Goal: Information Seeking & Learning: Learn about a topic

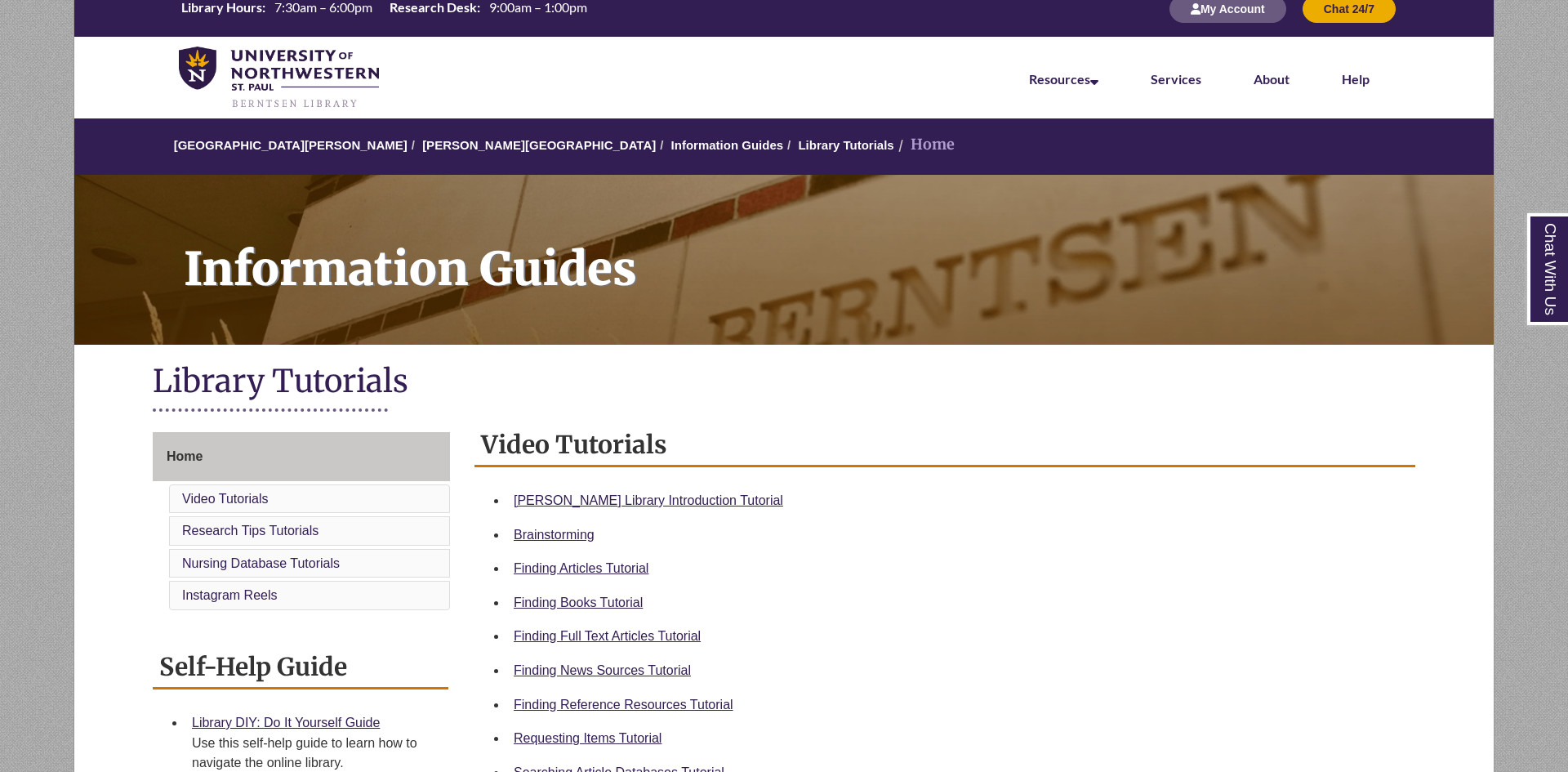
scroll to position [25, 0]
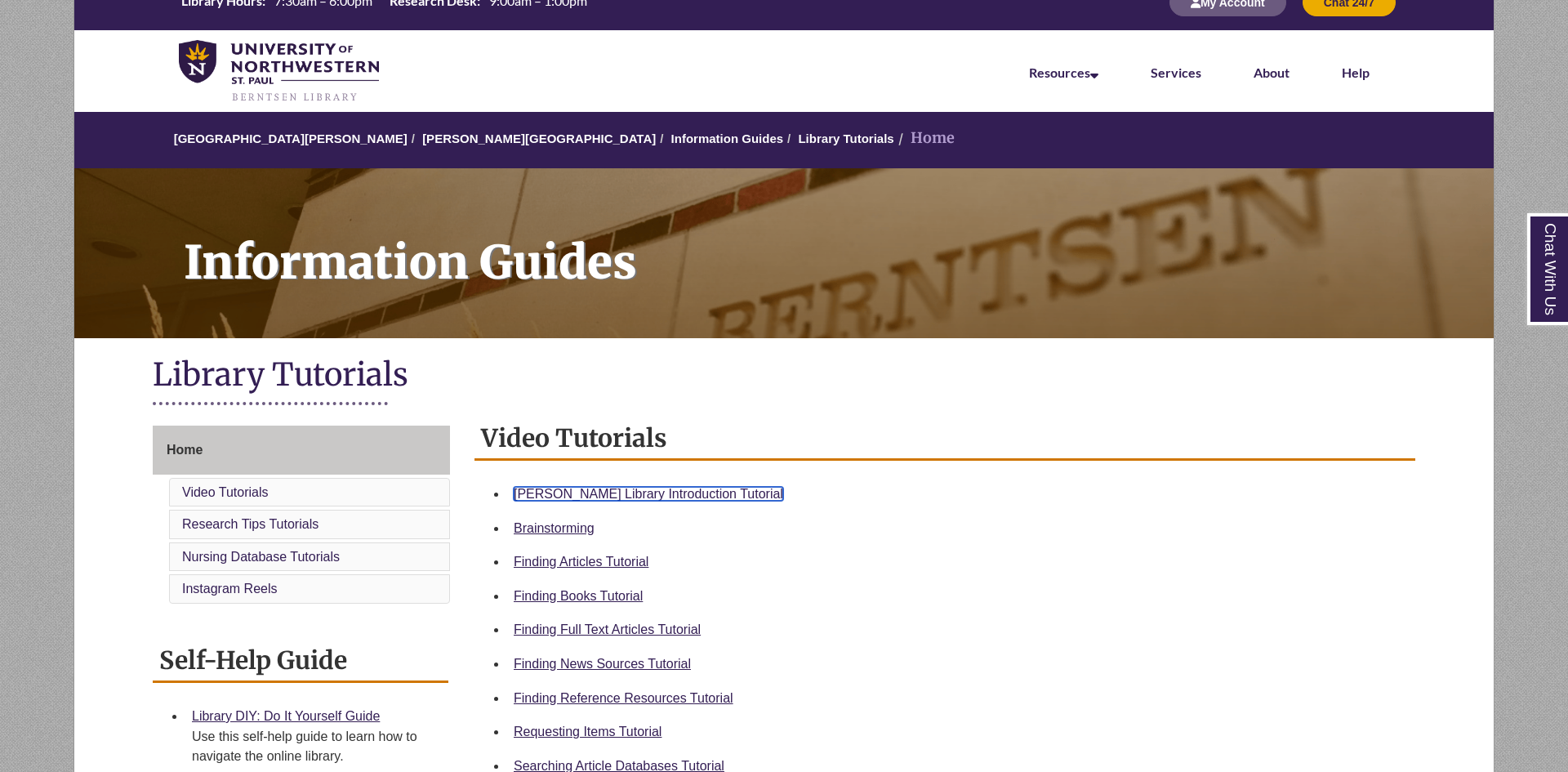
click at [682, 495] on link "Berntsen Library Introduction Tutorial" at bounding box center [648, 494] width 270 height 14
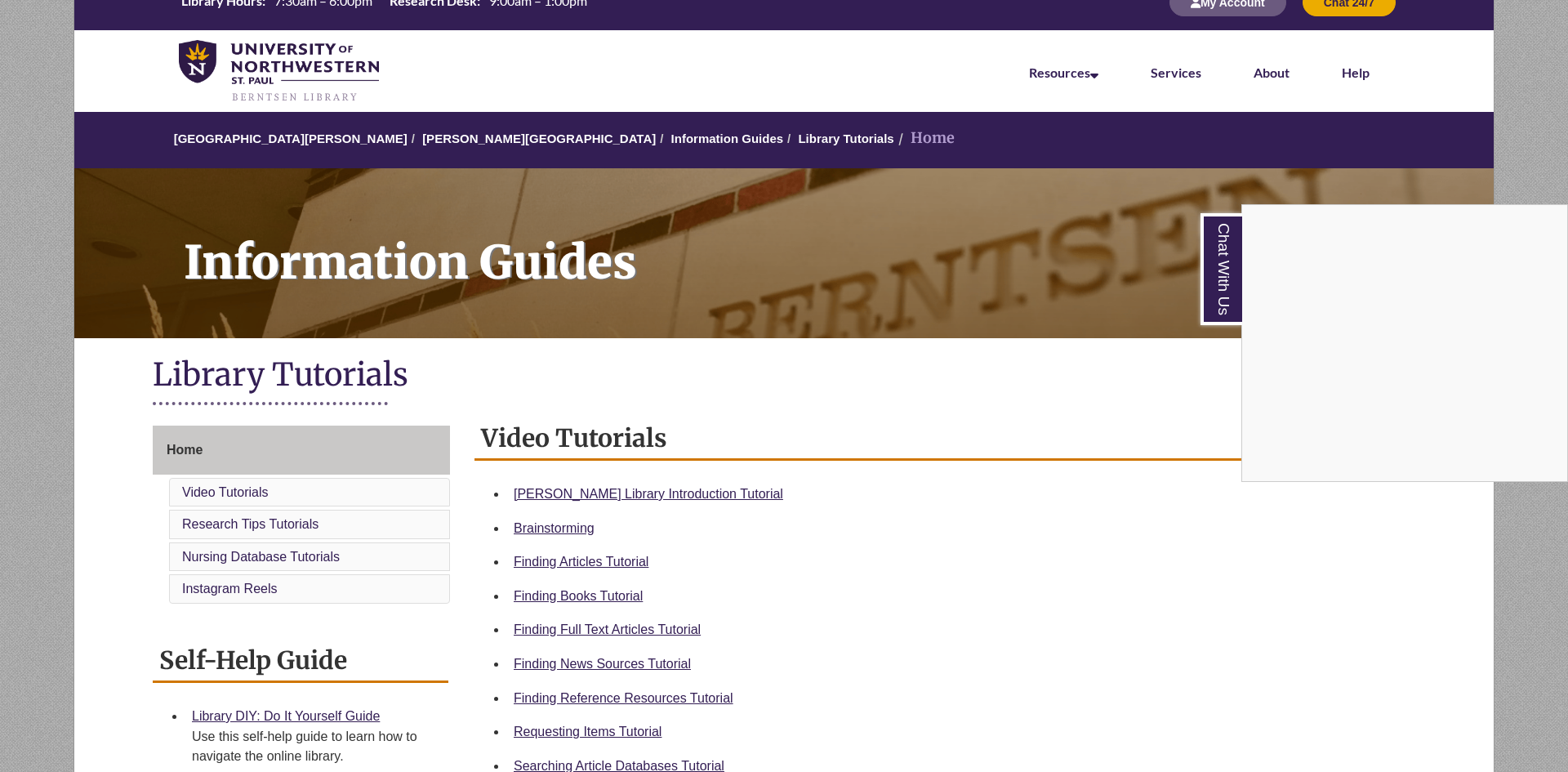
click at [653, 489] on div "Chat With Us" at bounding box center [784, 386] width 1568 height 772
click at [653, 489] on link "Berntsen Library Introduction Tutorial" at bounding box center [648, 494] width 270 height 14
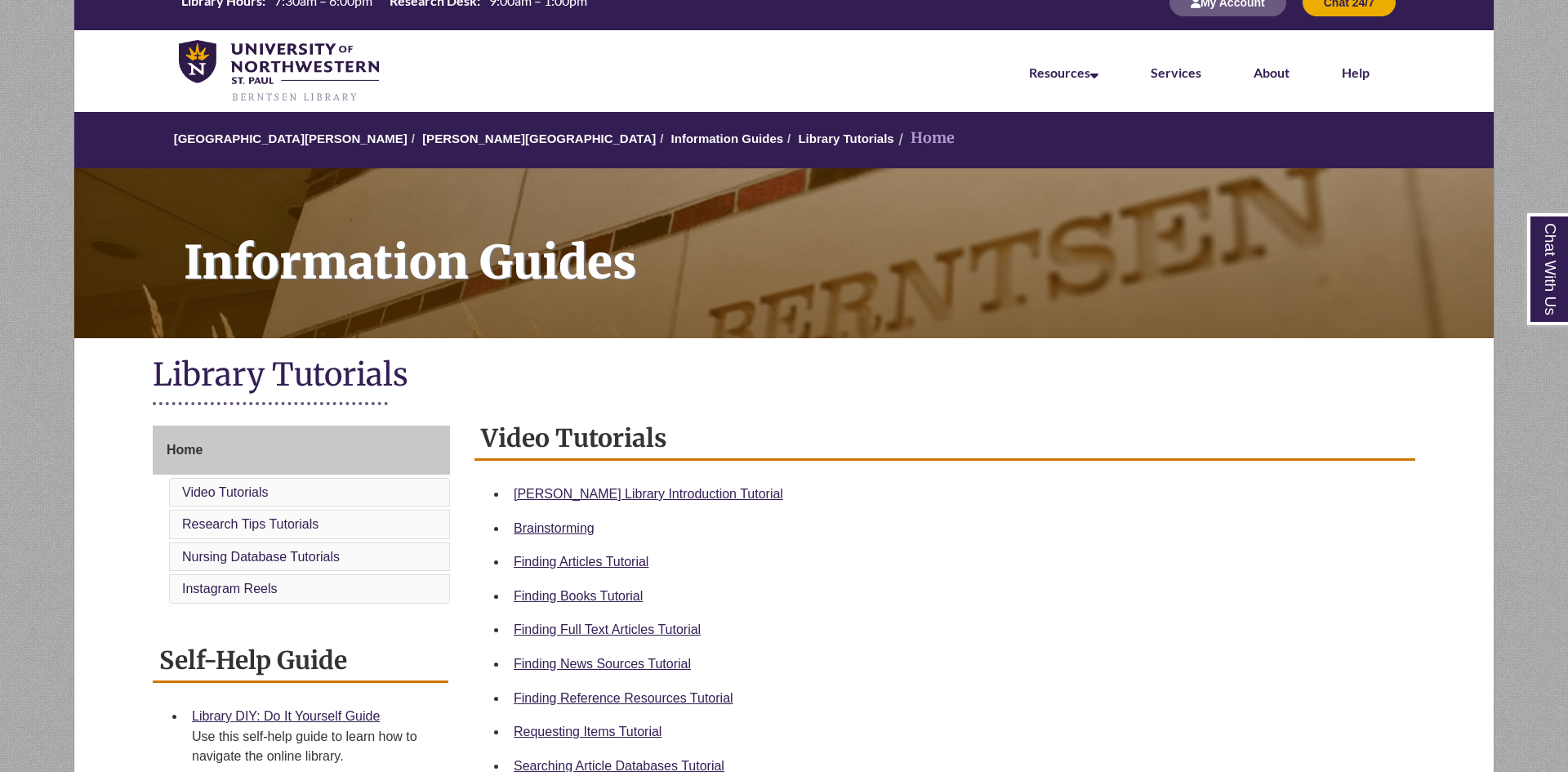
click at [577, 80] on nav "Resources Find Resources Library Search Databases & Articles Interlibrary Loan …" at bounding box center [784, 70] width 1419 height 81
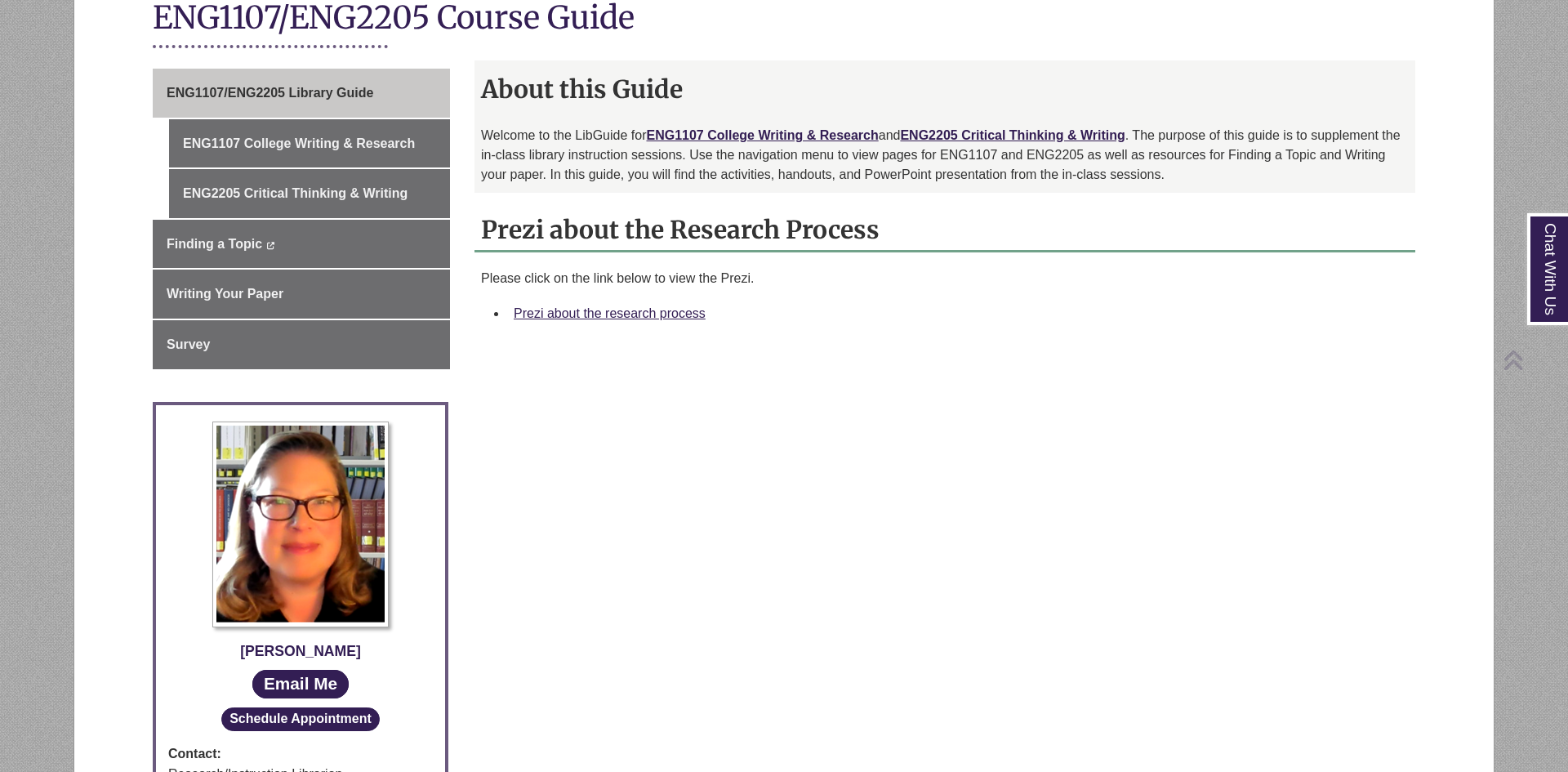
scroll to position [391, 0]
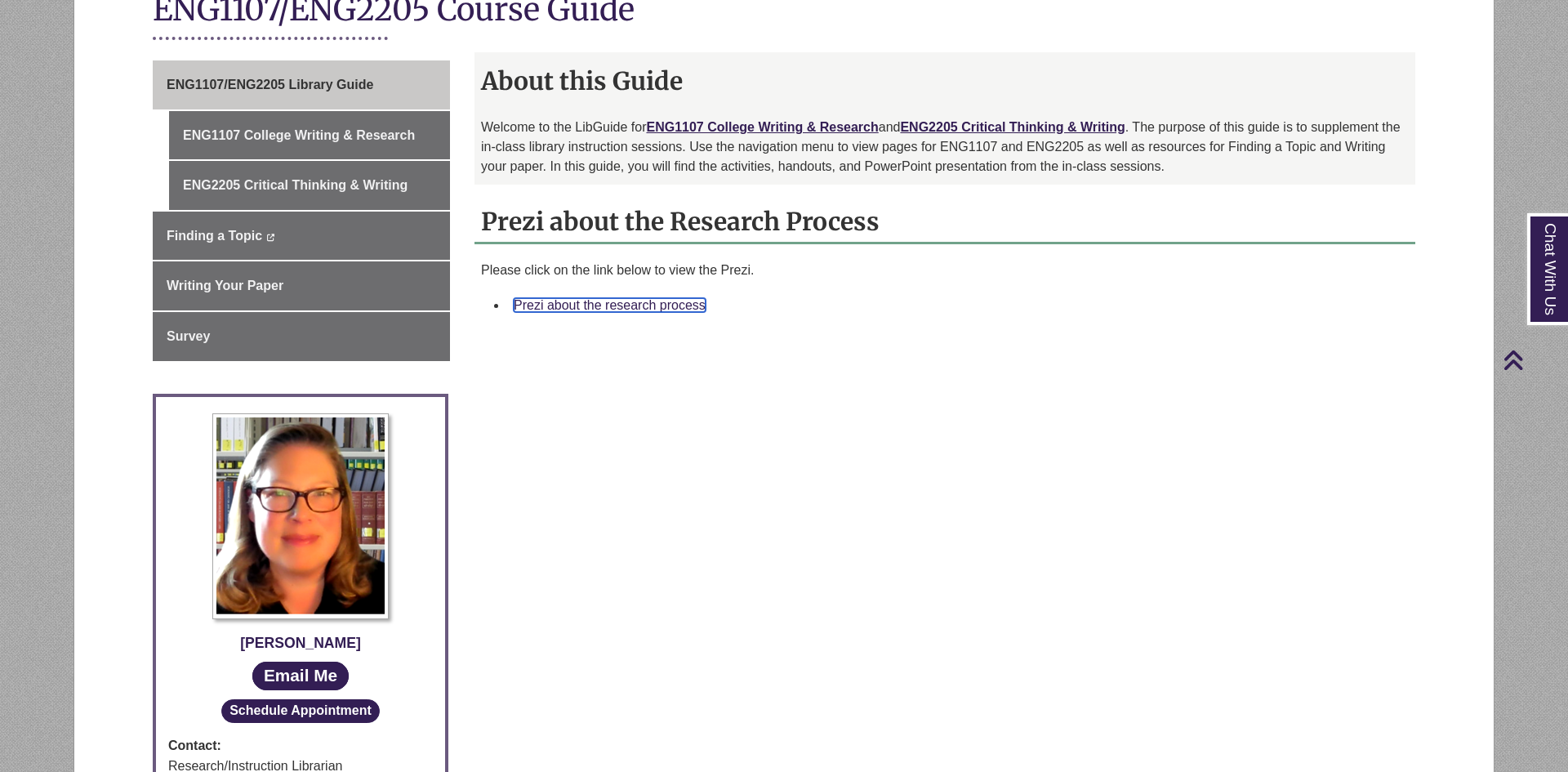
click at [650, 309] on link "Prezi about the research process" at bounding box center [609, 305] width 192 height 14
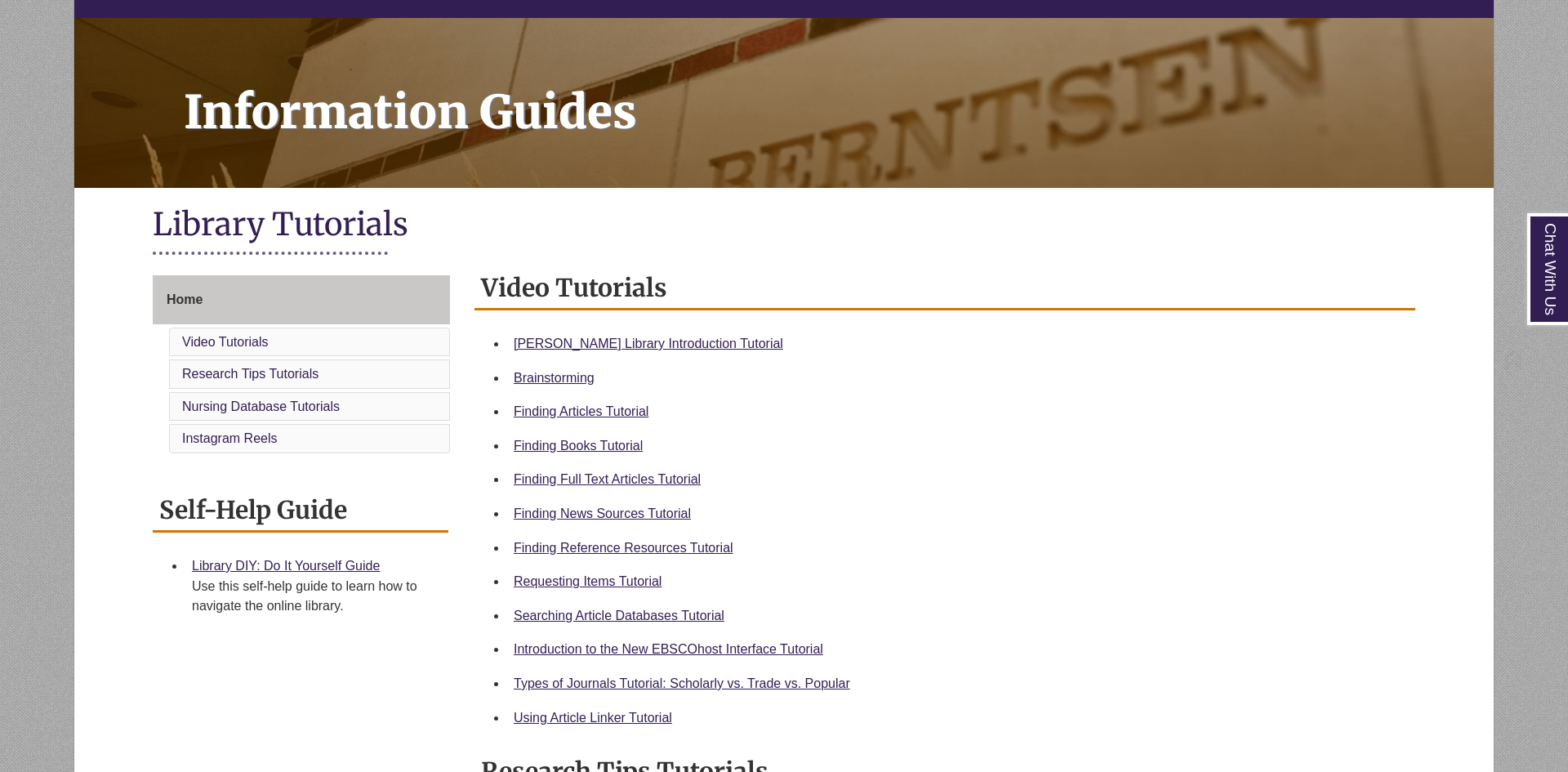
scroll to position [206, 0]
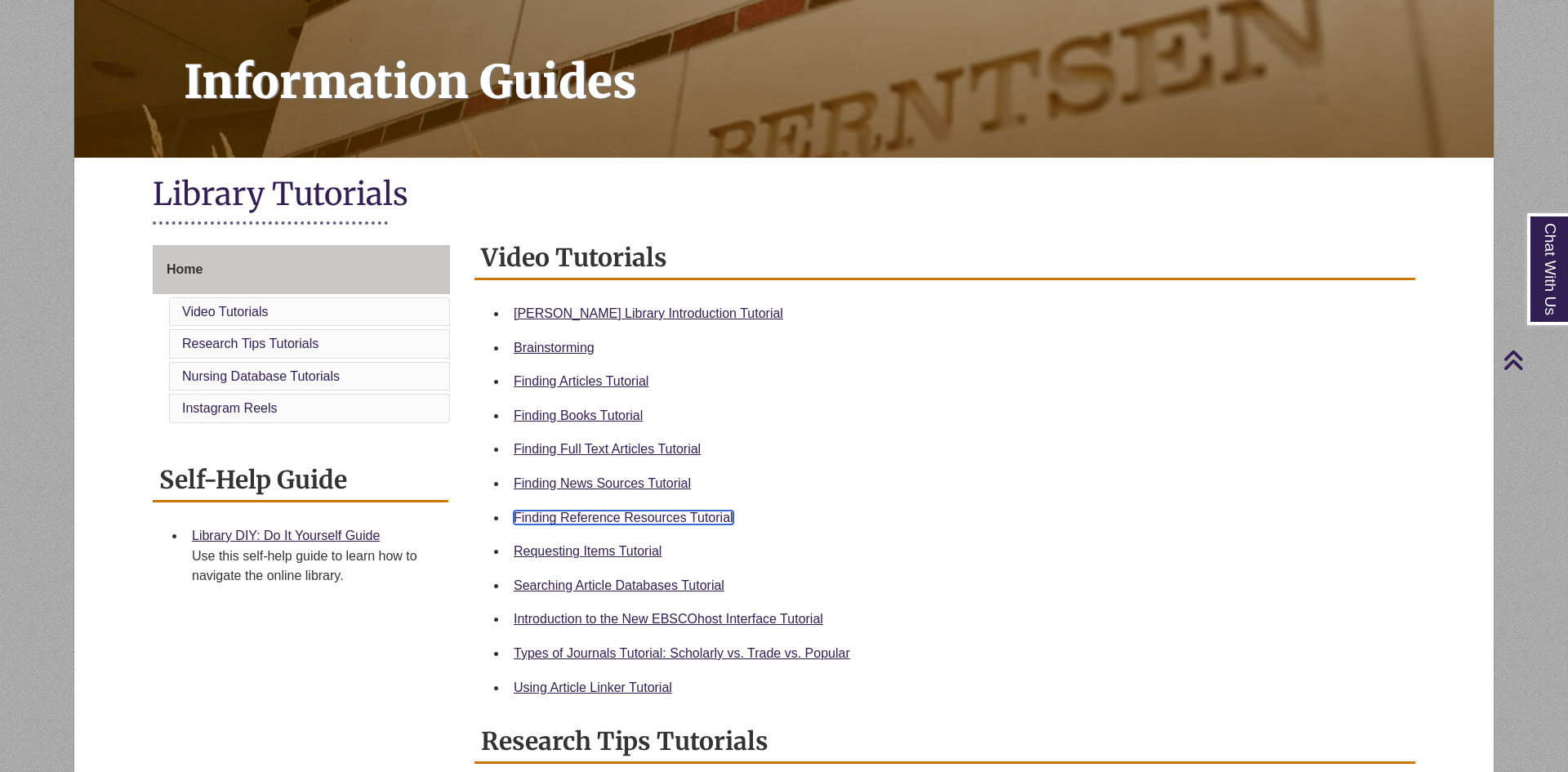
click at [688, 513] on link "Finding Reference Resources Tutorial" at bounding box center [623, 518] width 220 height 14
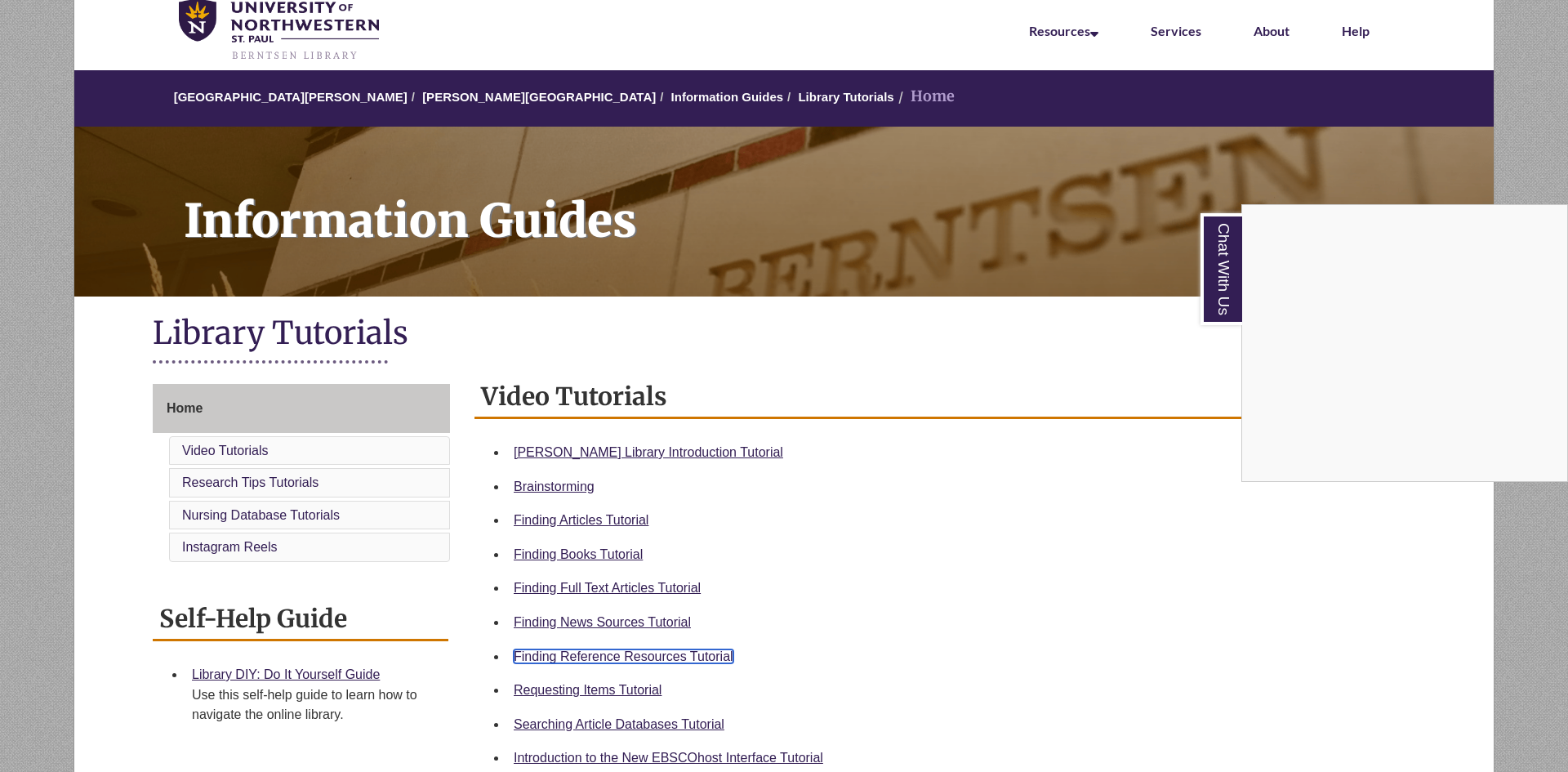
scroll to position [5, 0]
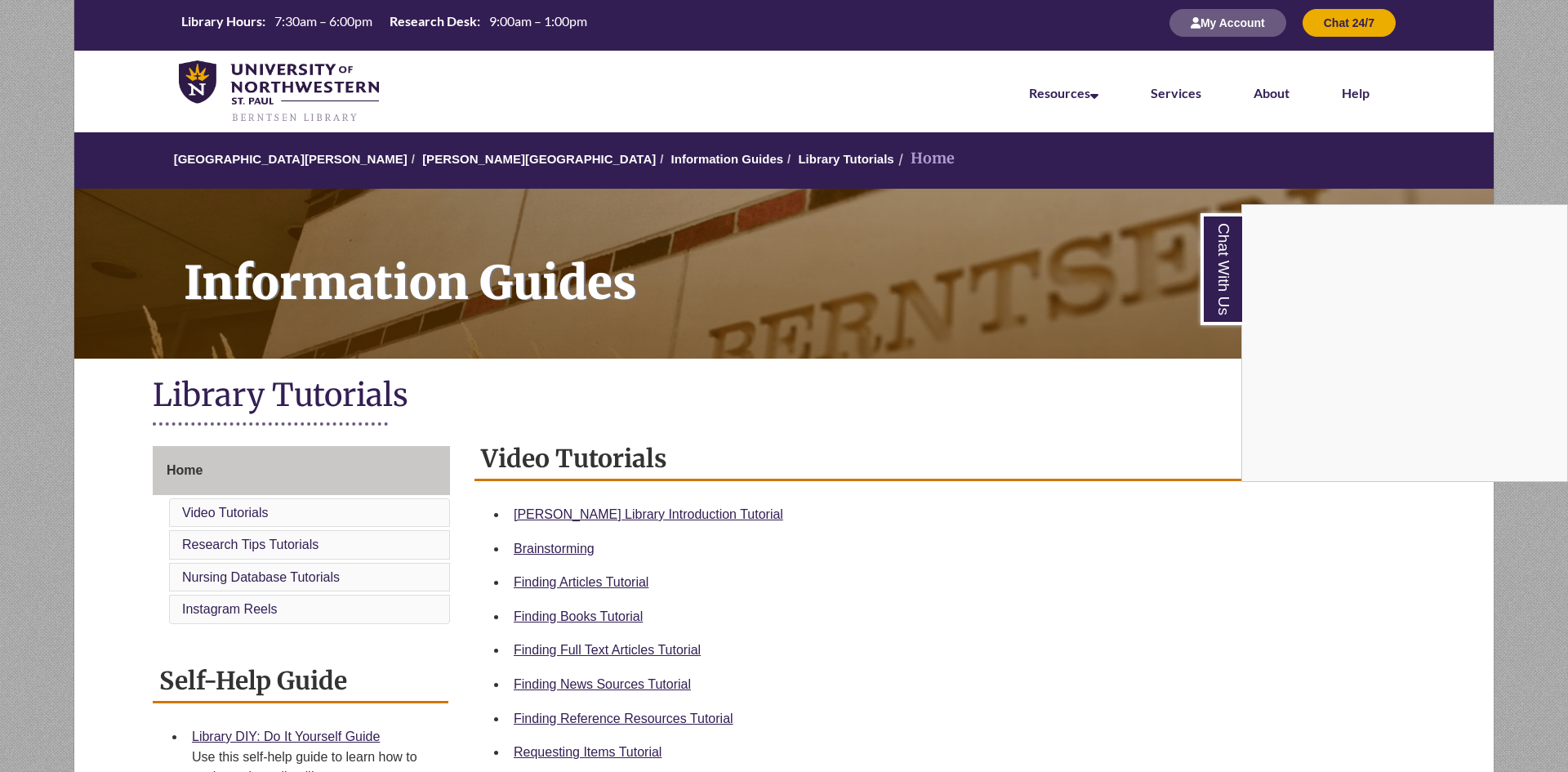
click at [189, 477] on div "Chat With Us" at bounding box center [784, 386] width 1568 height 772
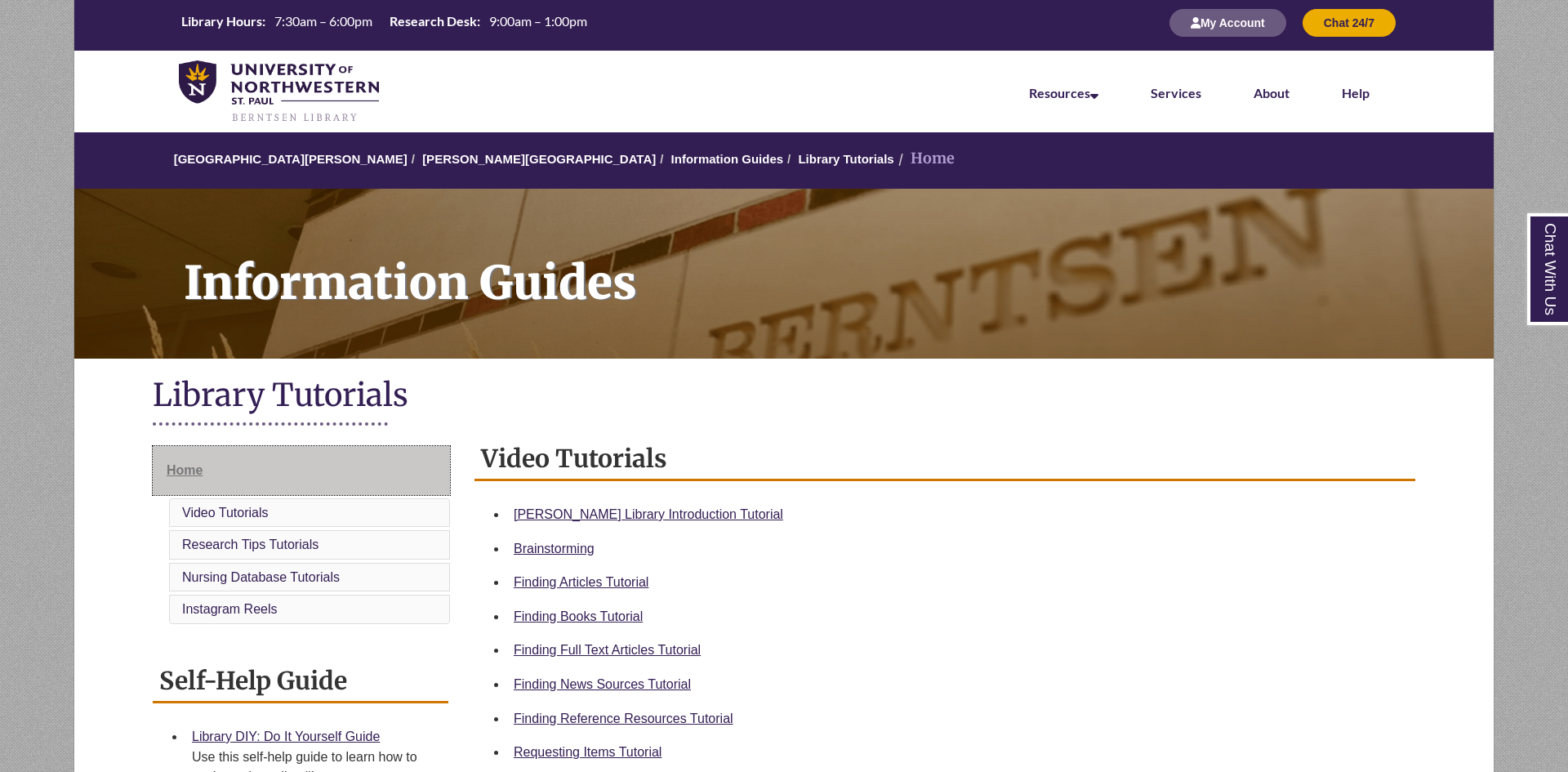
click at [192, 468] on span "Home" at bounding box center [184, 471] width 36 height 14
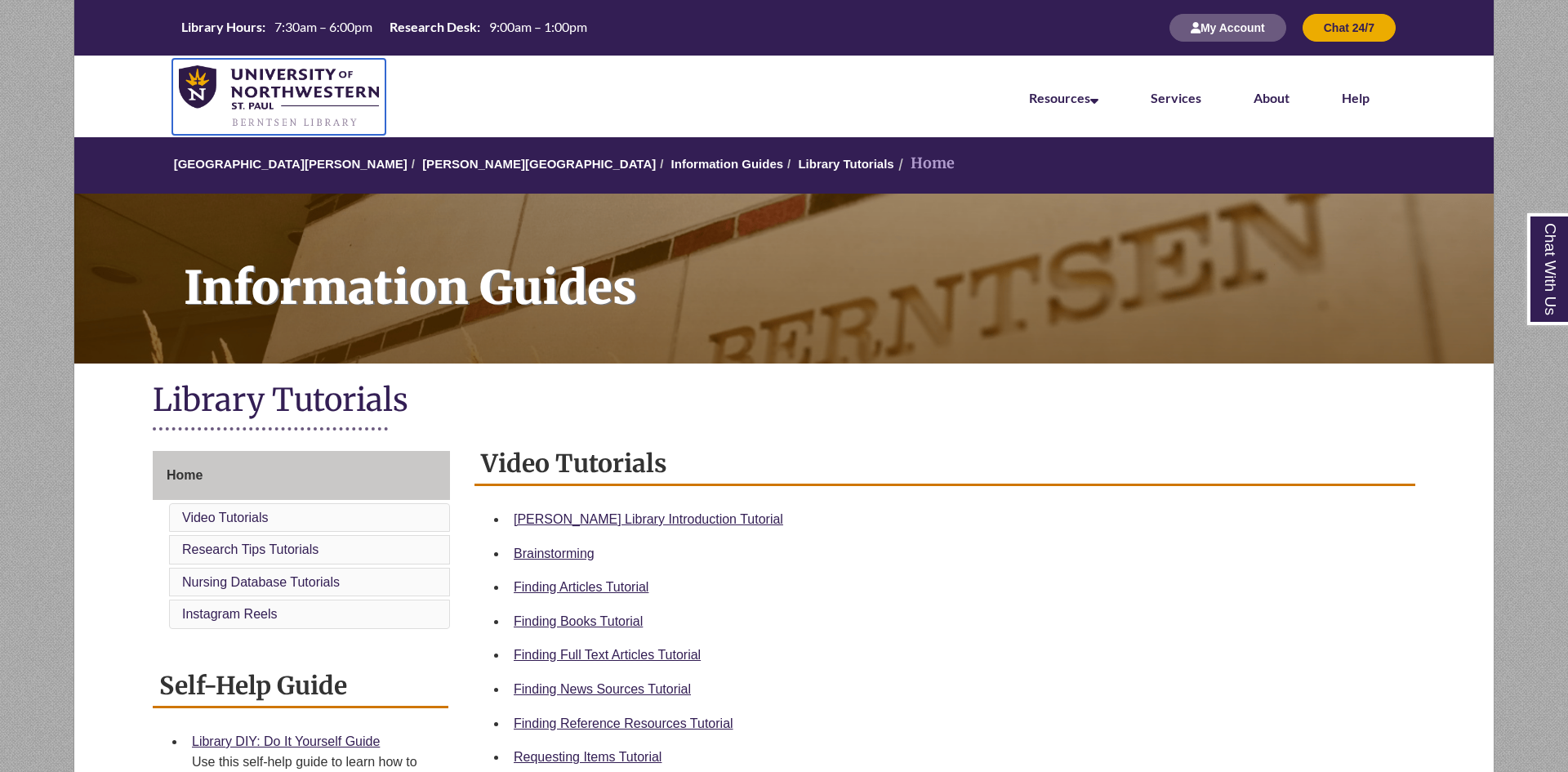
click at [265, 75] on img at bounding box center [279, 97] width 200 height 64
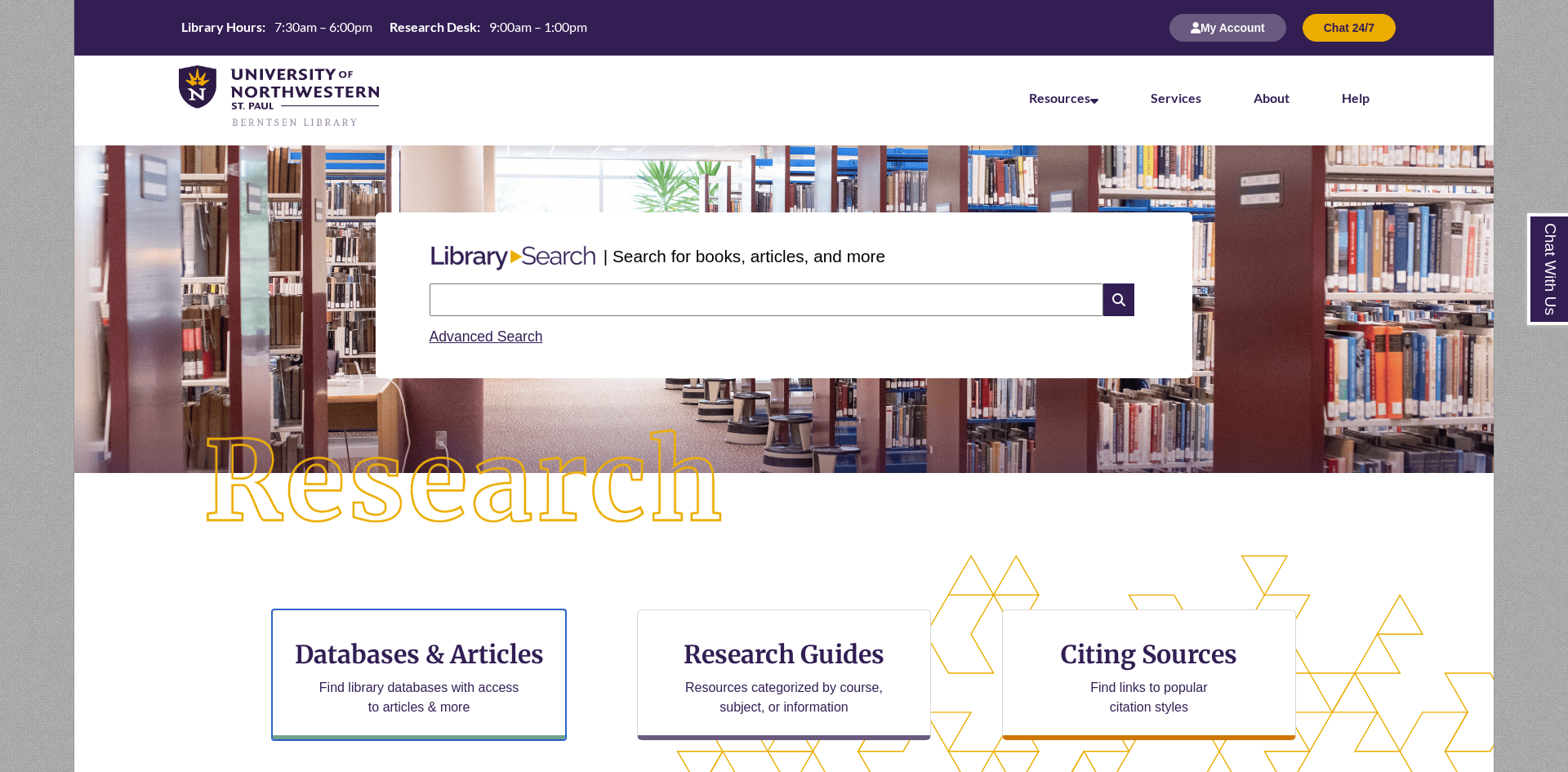
click at [403, 639] on h3 "Databases & Articles" at bounding box center [419, 654] width 266 height 31
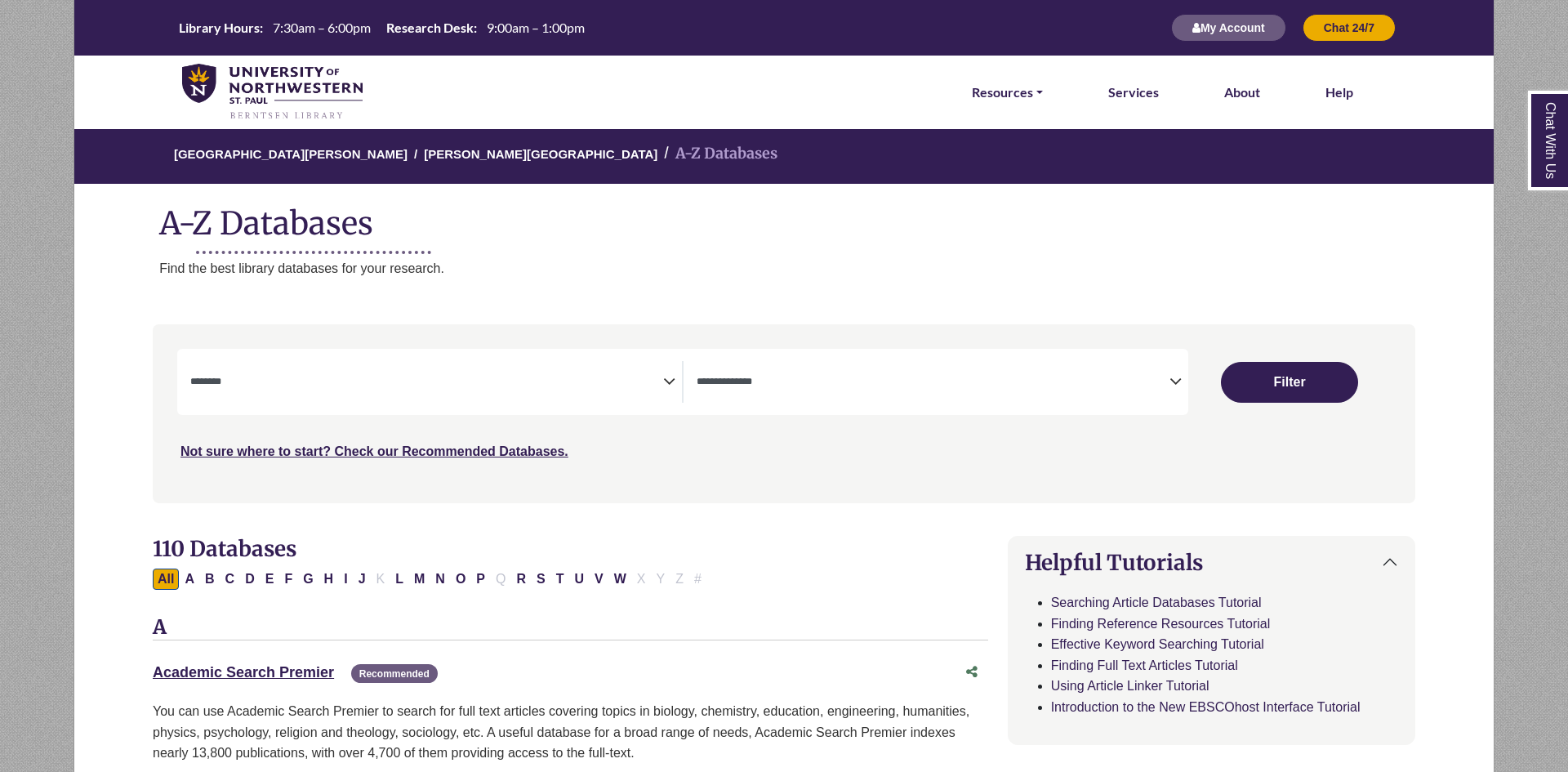
select select "Database Subject Filter"
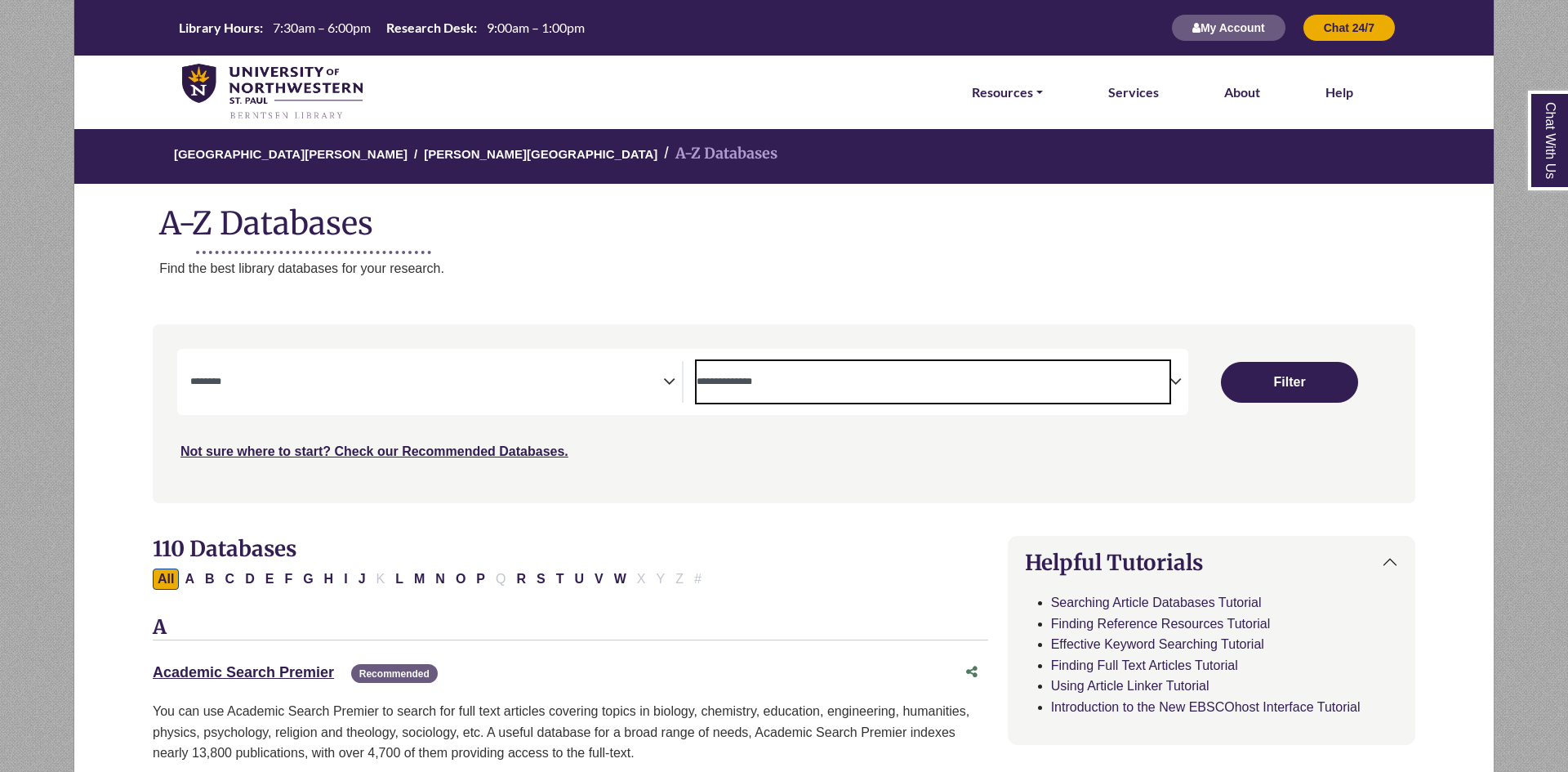
click at [1167, 374] on span "Search filters" at bounding box center [933, 379] width 473 height 14
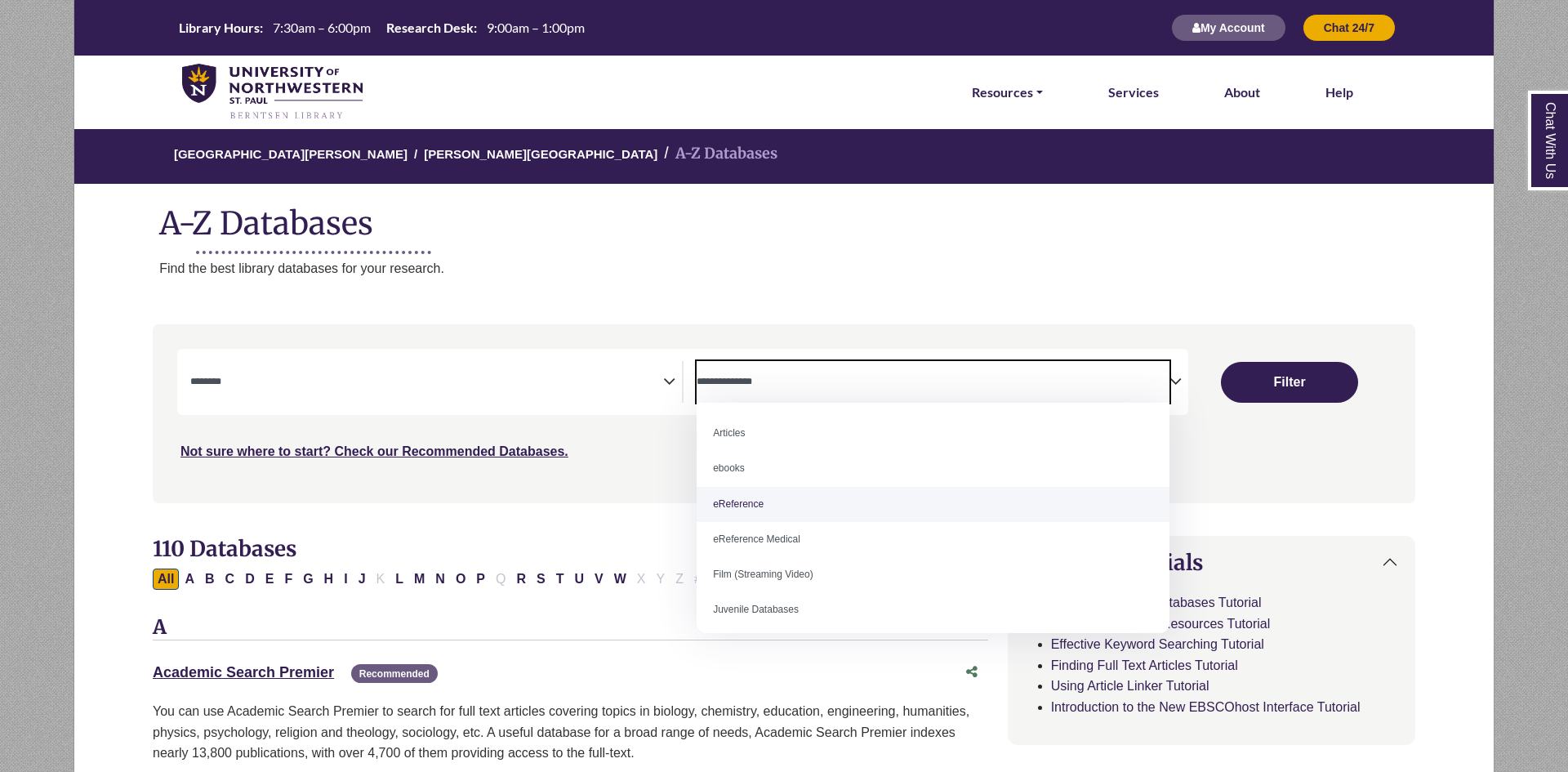
select select "*****"
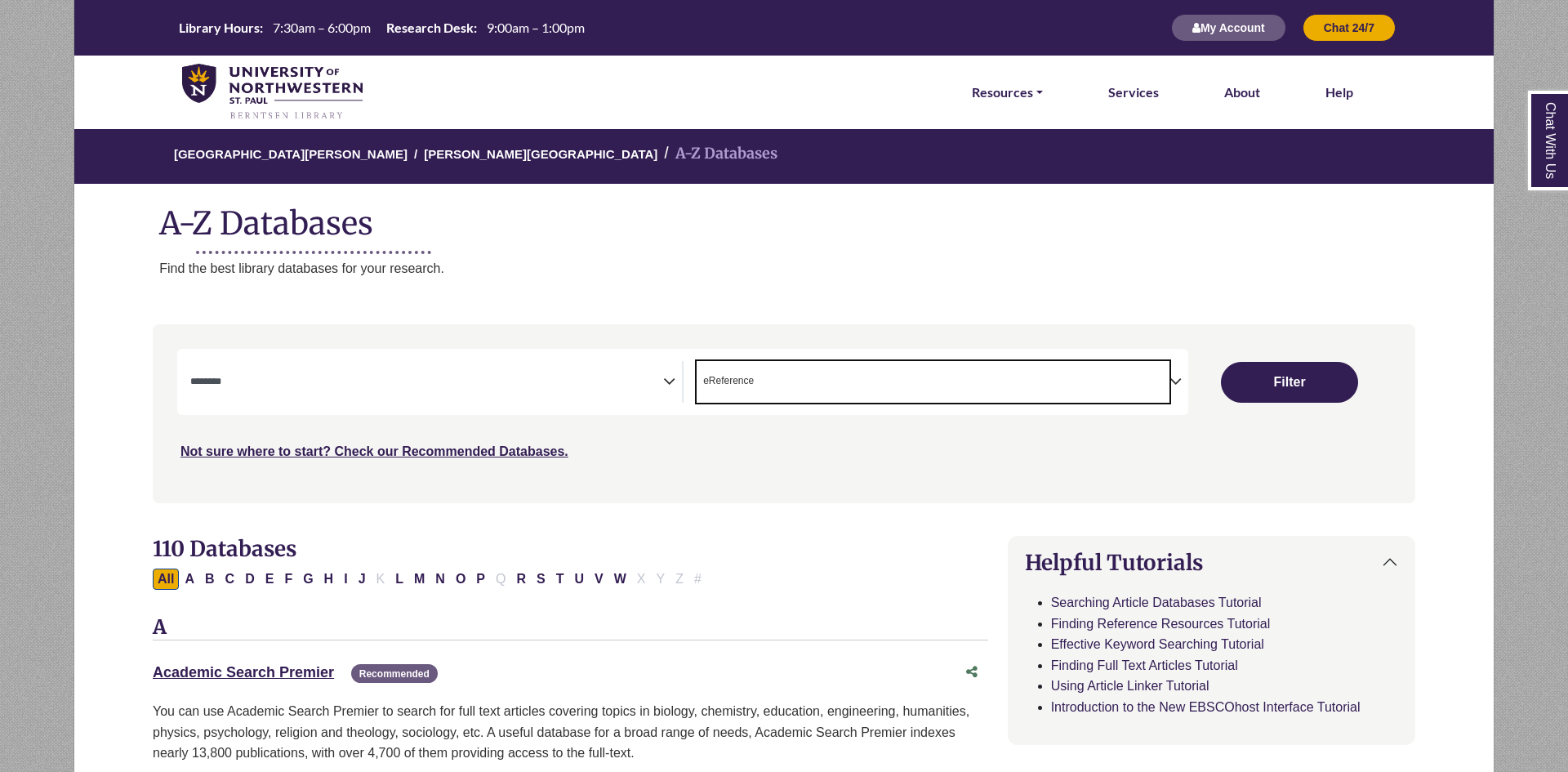
click at [663, 375] on icon "Search filters" at bounding box center [669, 379] width 12 height 25
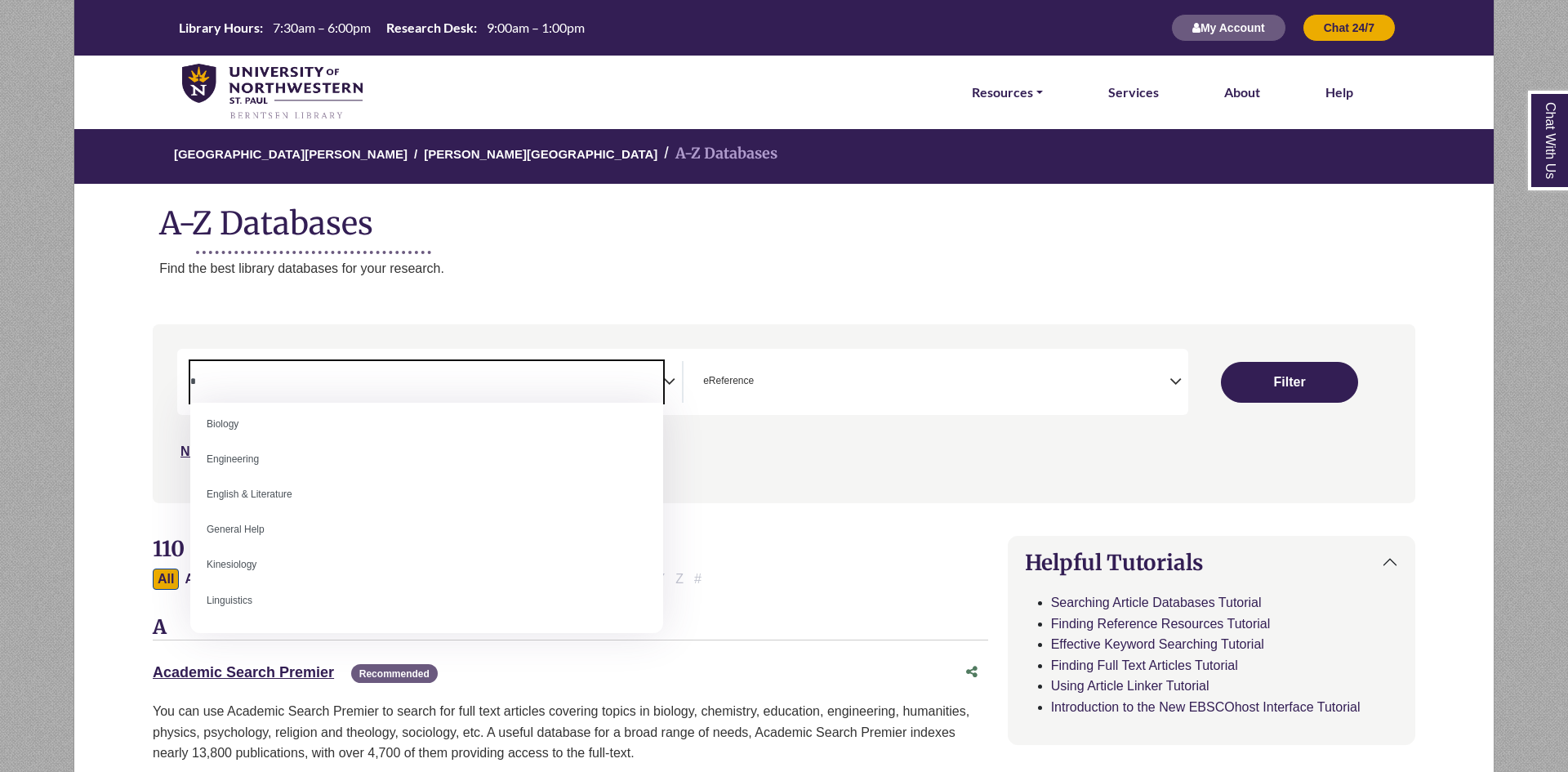
scroll to position [0, 0]
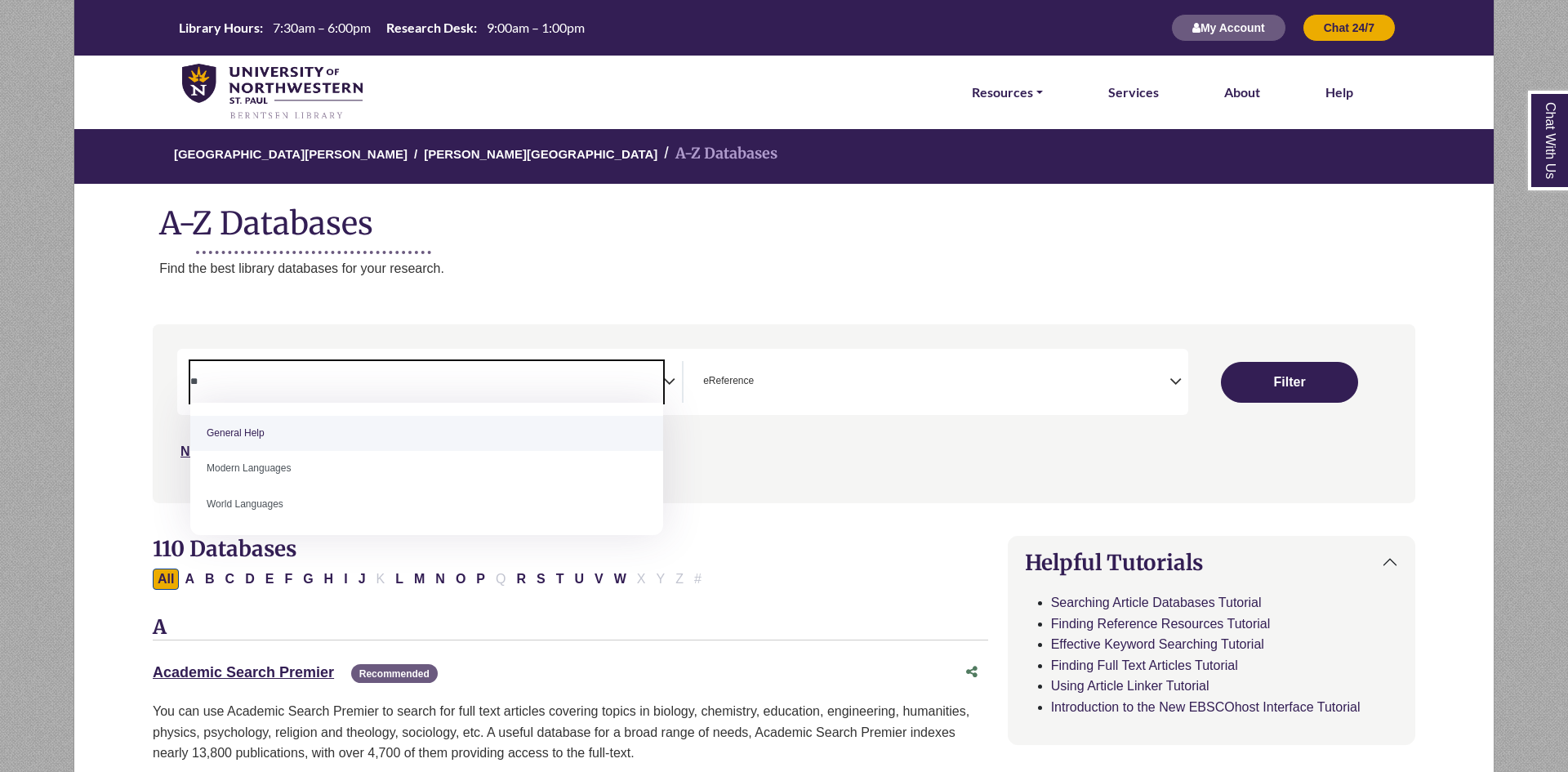
type textarea "**"
select select "*****"
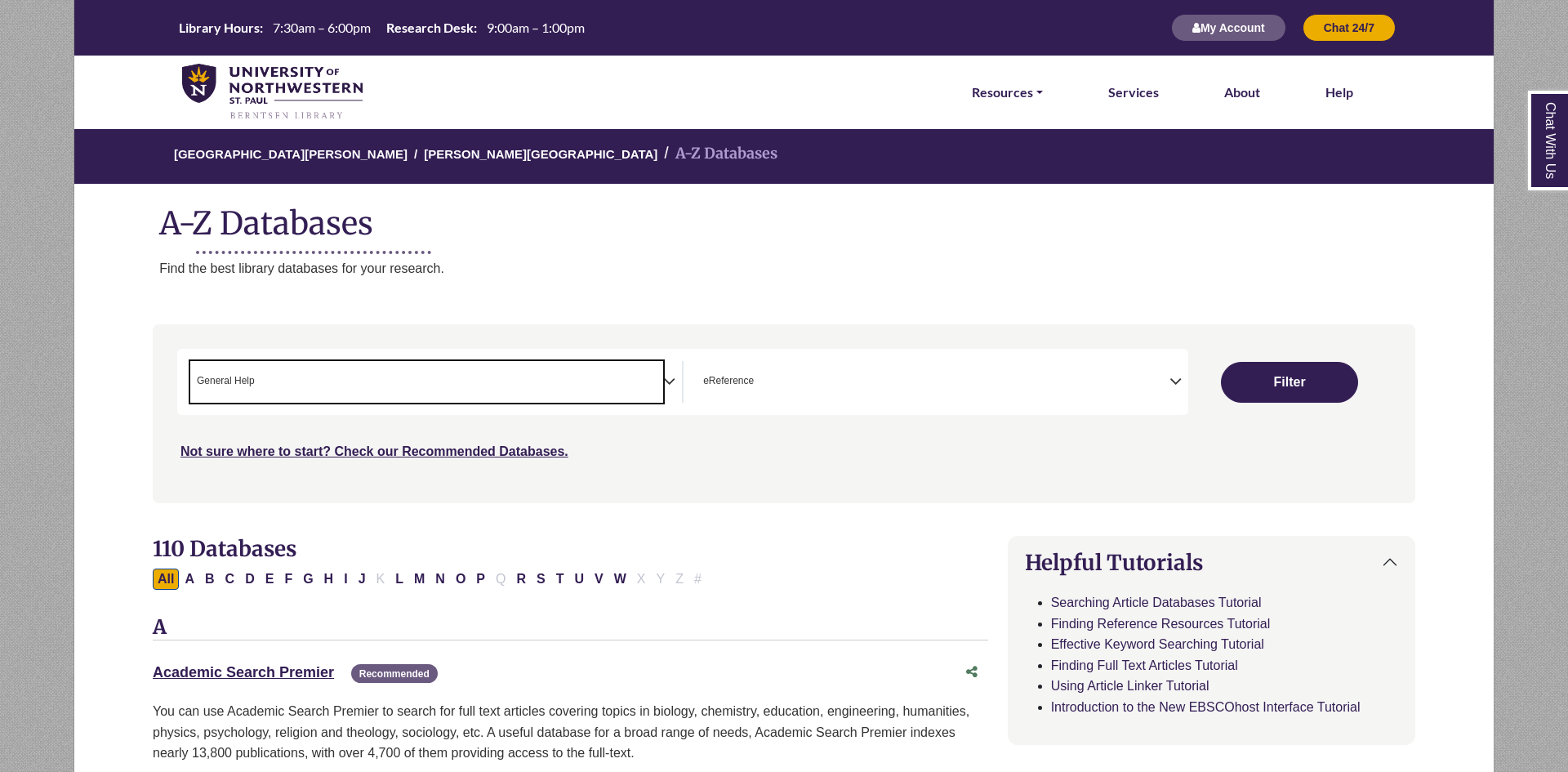
scroll to position [327, 0]
click at [1311, 393] on button "Filter" at bounding box center [1289, 382] width 138 height 41
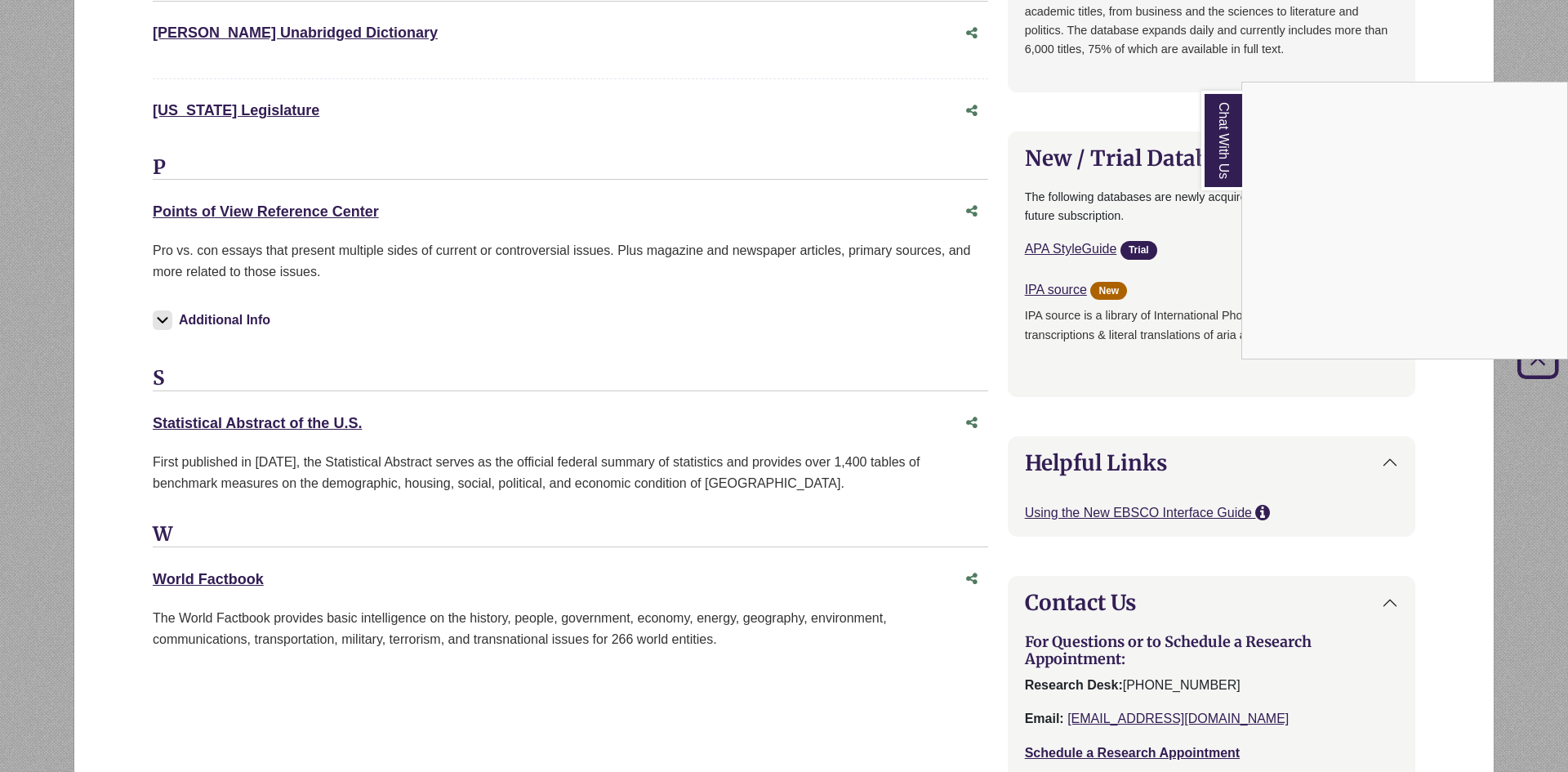
scroll to position [1366, 0]
click at [334, 195] on div "Chat With Us" at bounding box center [784, 386] width 1568 height 772
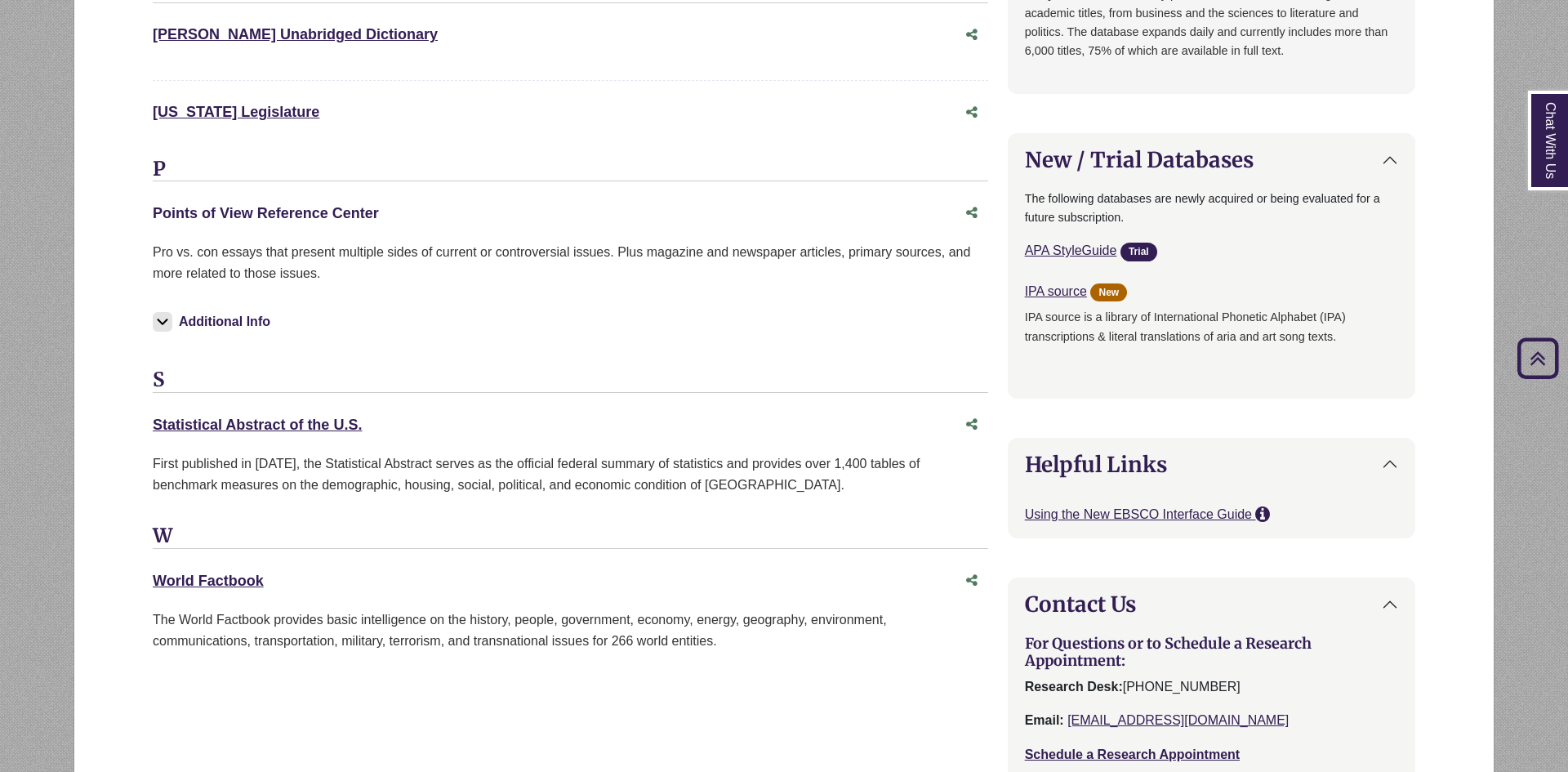
click at [293, 205] on link "Points of View Reference Center This link opens in a new window" at bounding box center [265, 213] width 226 height 17
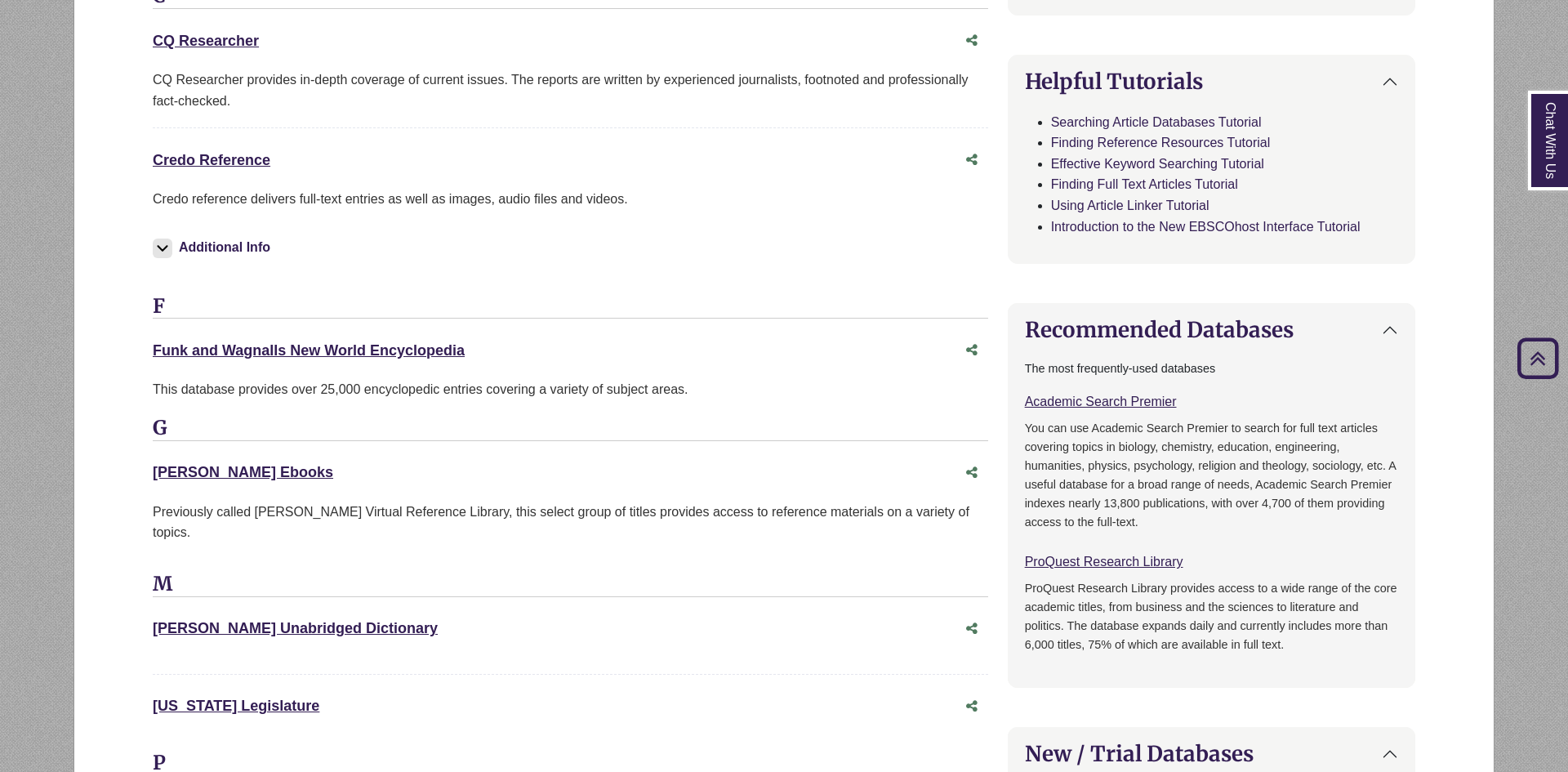
scroll to position [536, 0]
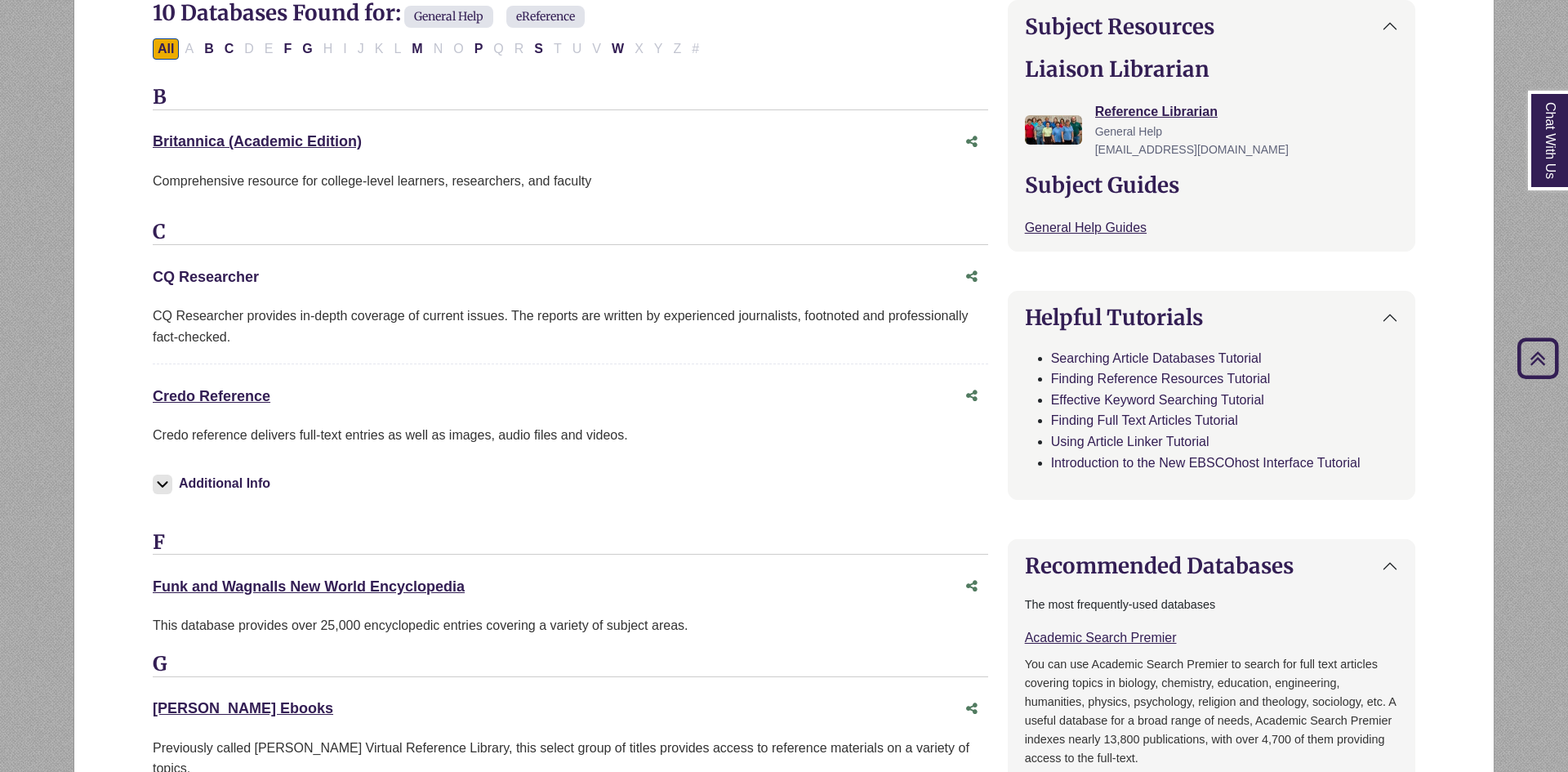
click at [219, 272] on link "CQ Researcher This link opens in a new window" at bounding box center [205, 277] width 106 height 17
click at [211, 394] on link "Credo Reference This link opens in a new window" at bounding box center [211, 396] width 117 height 17
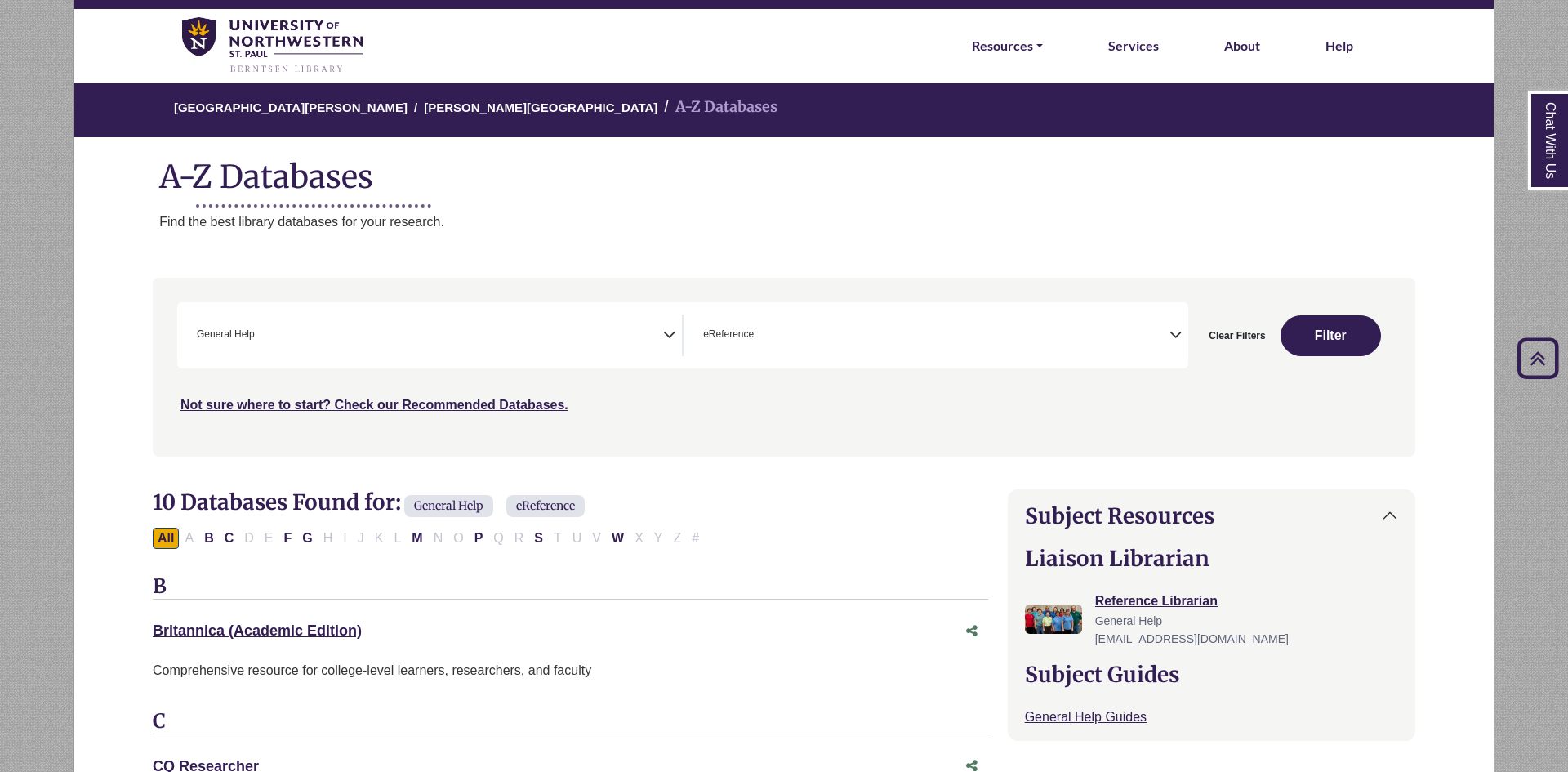
scroll to position [0, 0]
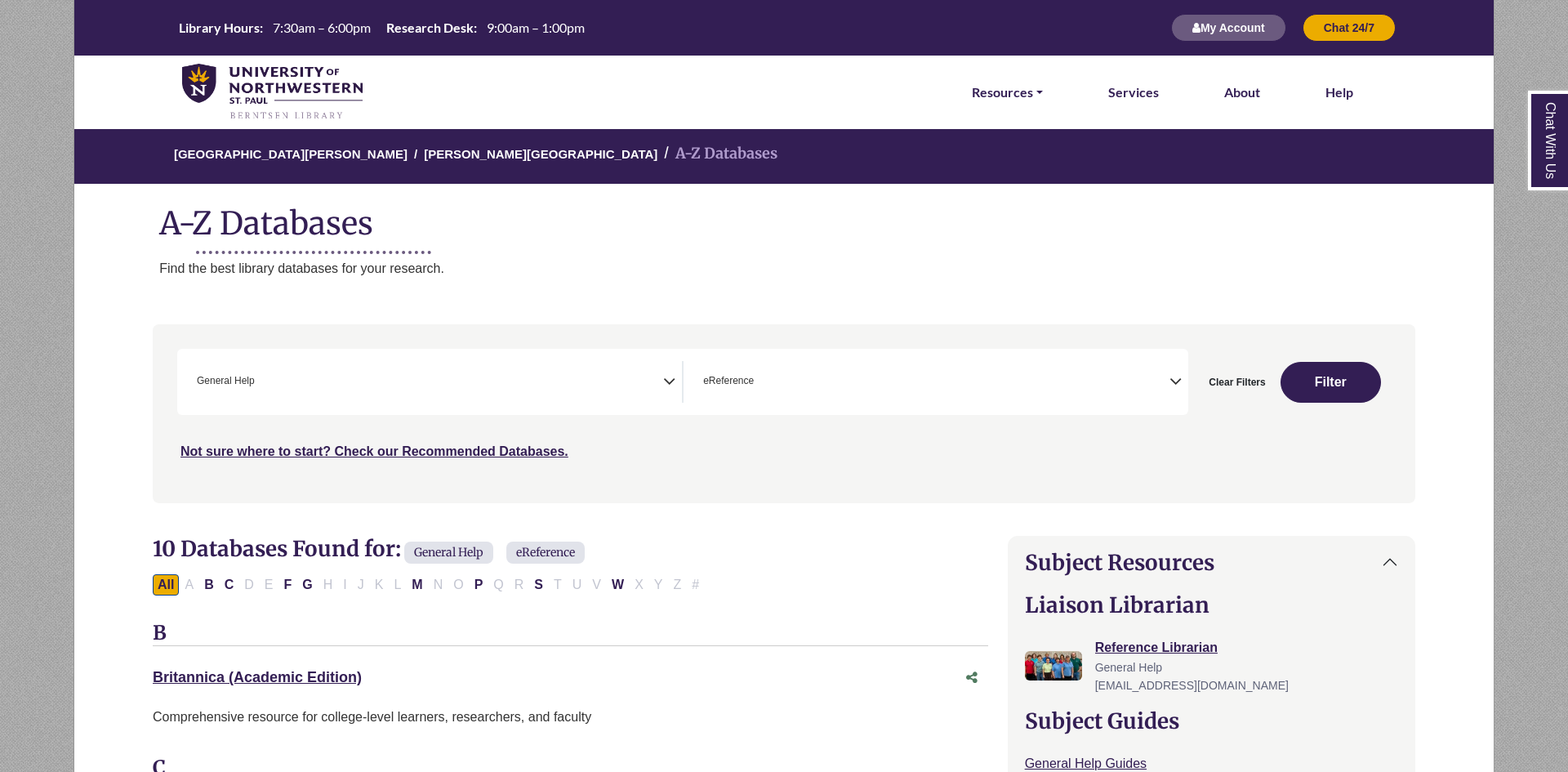
click at [211, 72] on img at bounding box center [272, 92] width 180 height 57
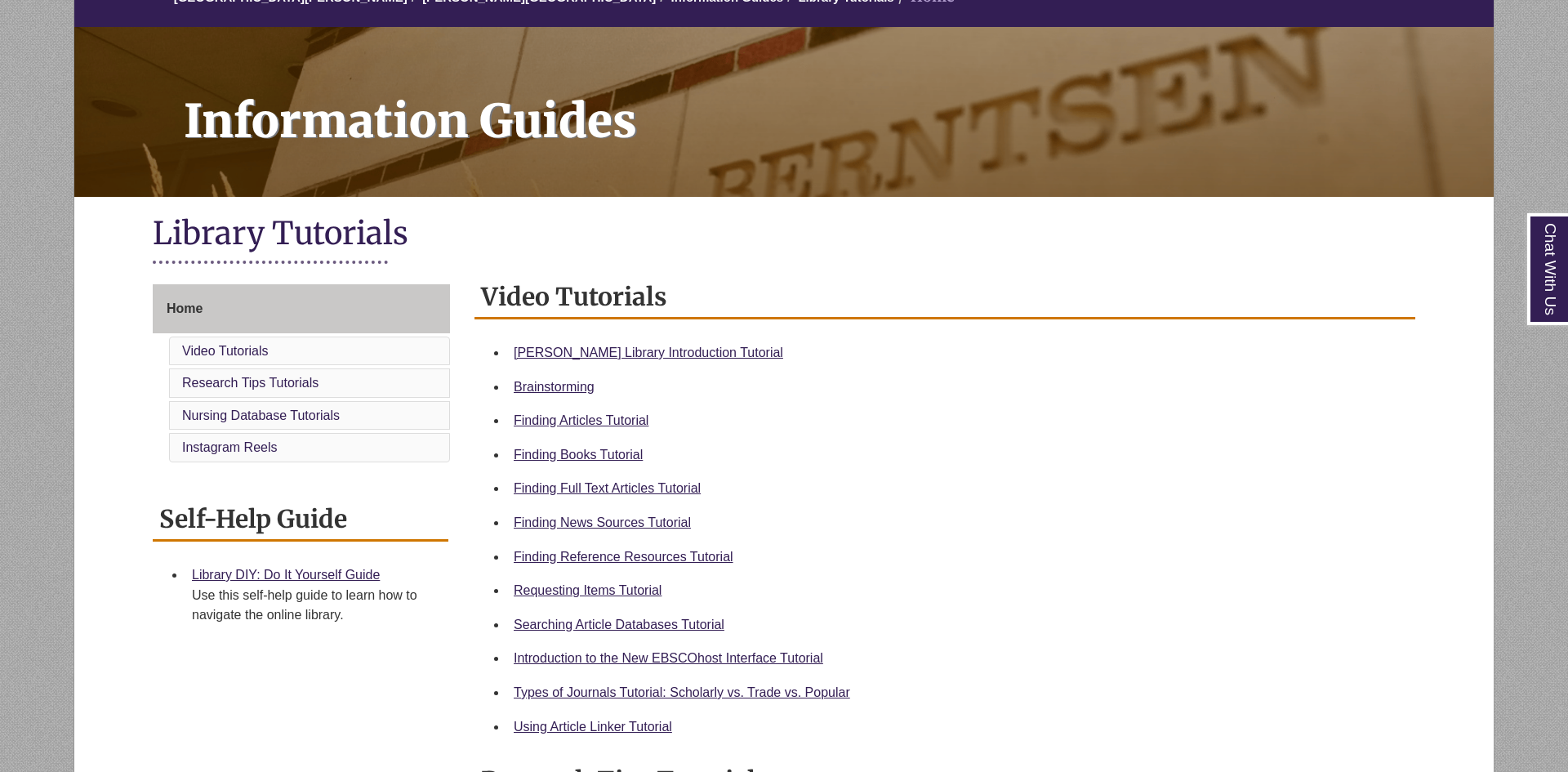
scroll to position [180, 0]
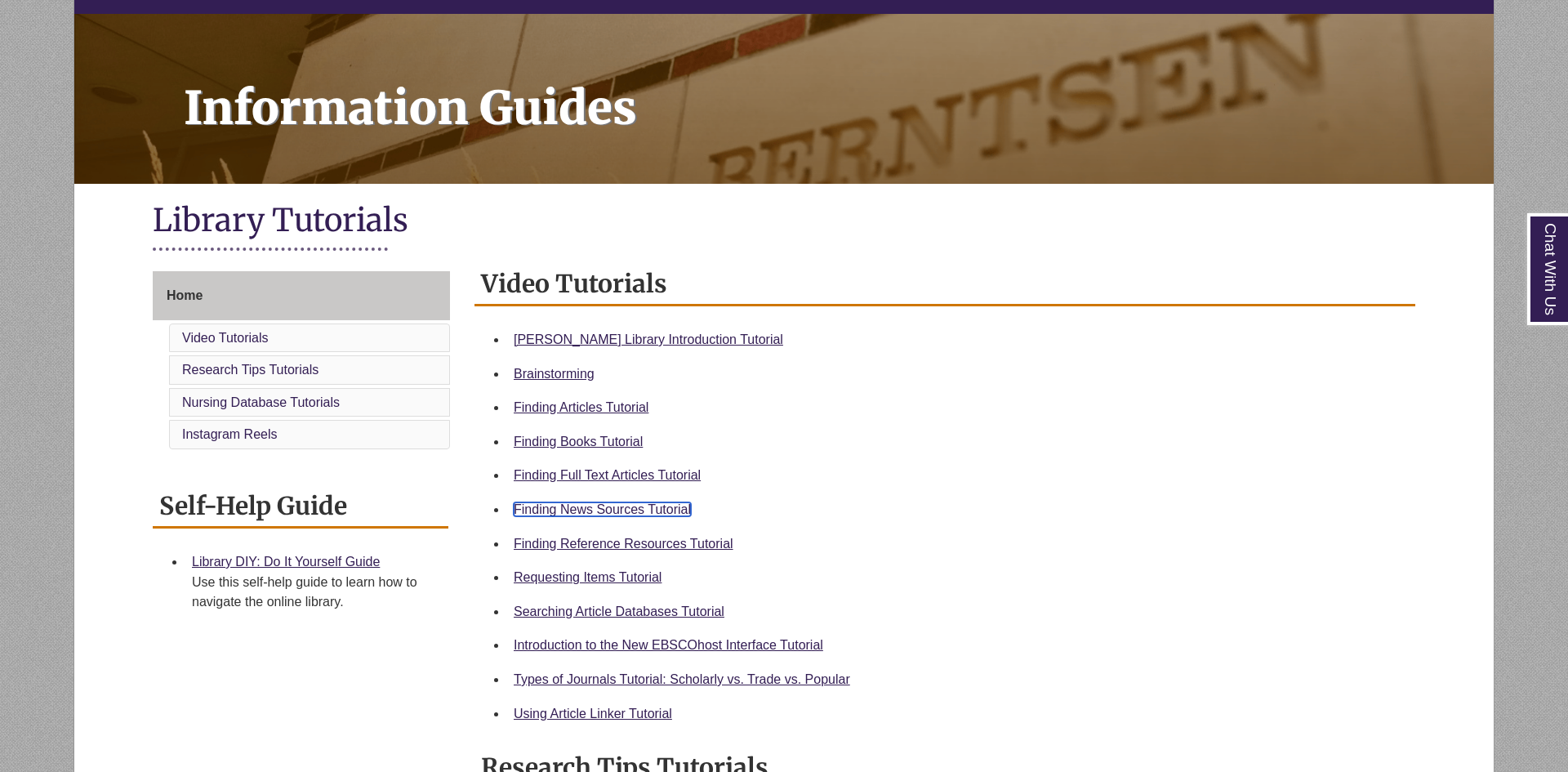
click at [634, 512] on link "Finding News Sources Tutorial" at bounding box center [602, 509] width 177 height 14
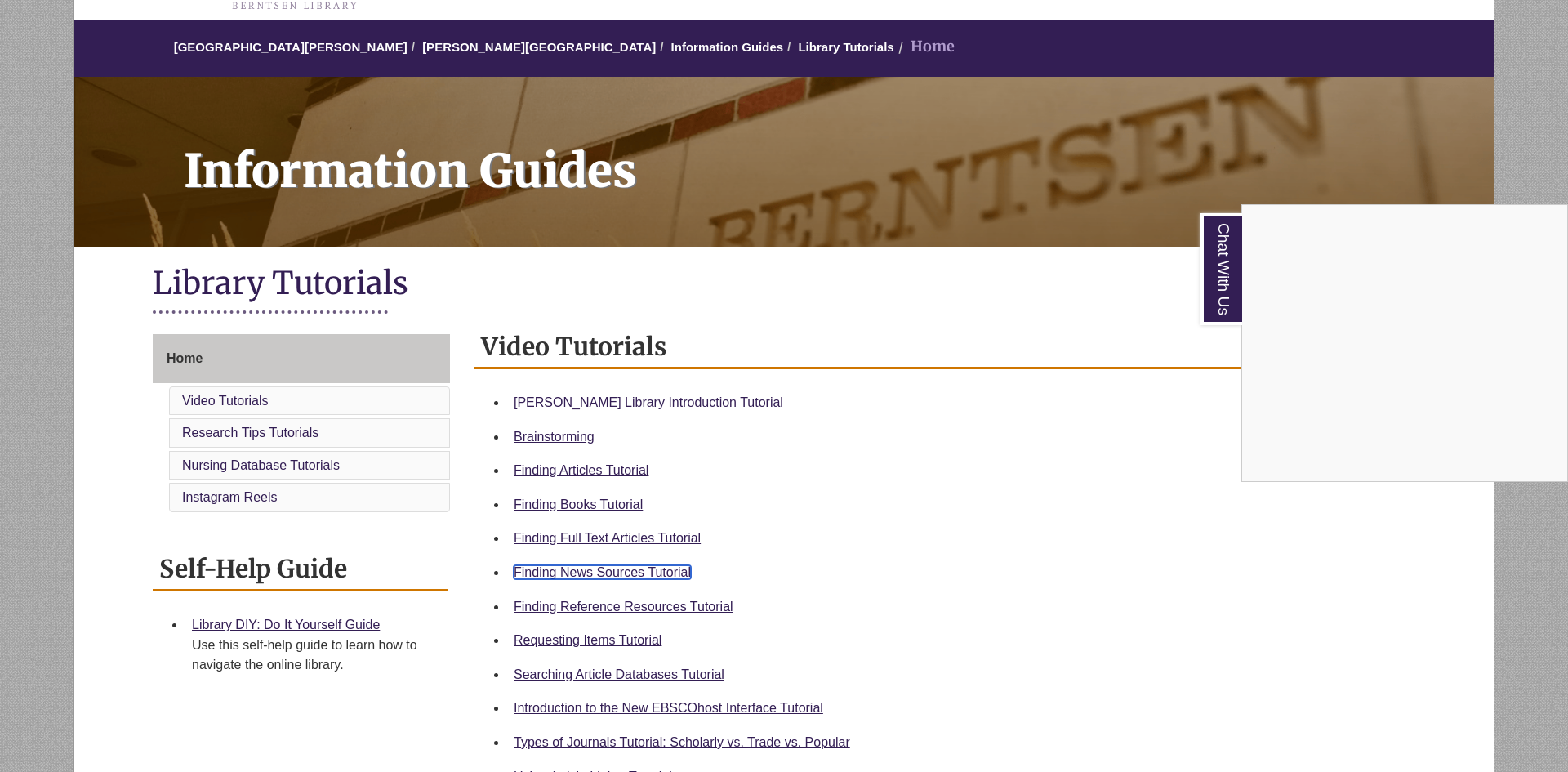
scroll to position [0, 0]
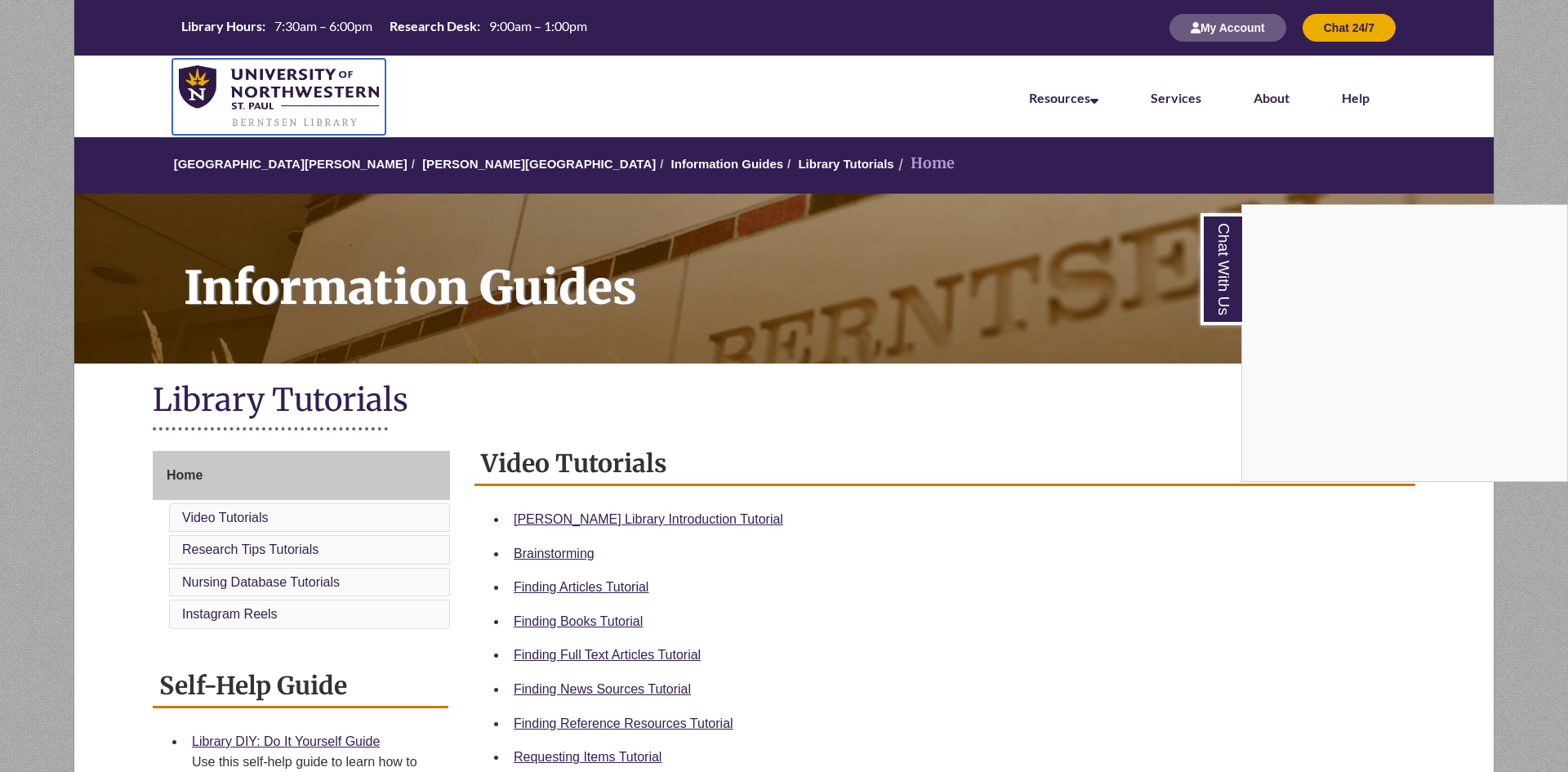
click at [248, 69] on img at bounding box center [279, 97] width 200 height 64
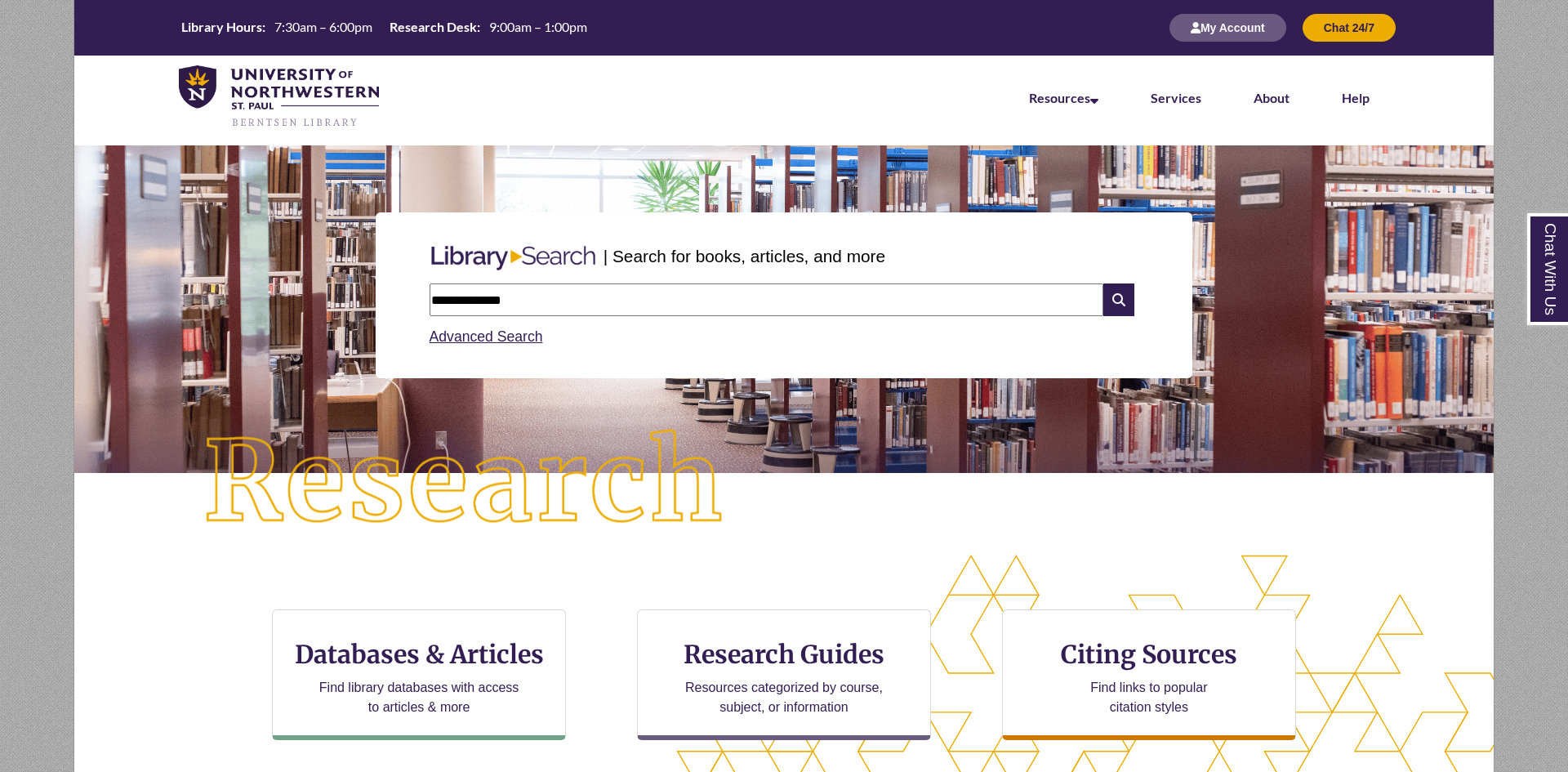
type input "**********"
